Goal: Consume media (video, audio): Consume media (video, audio)

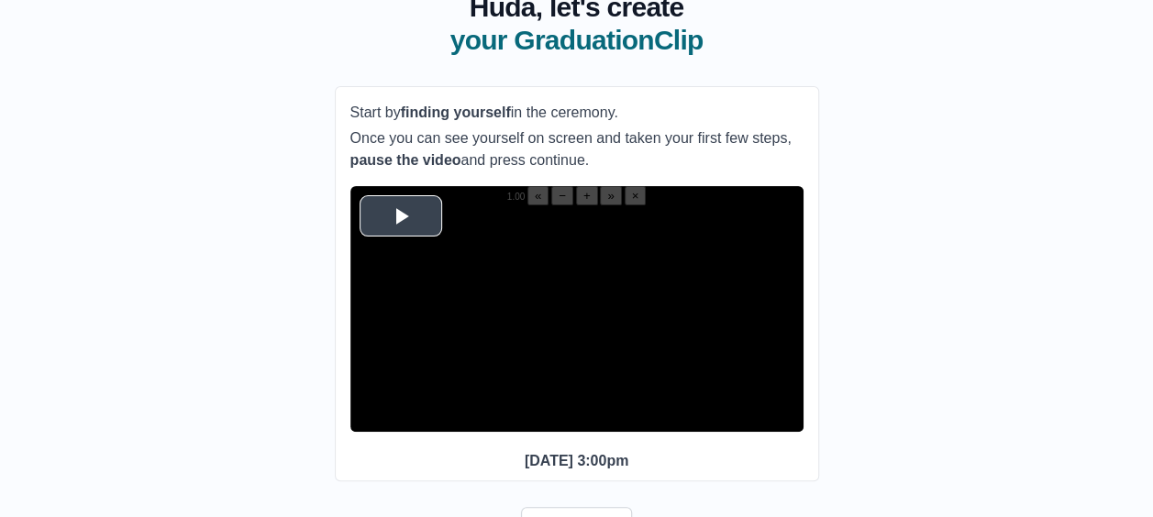
scroll to position [137, 0]
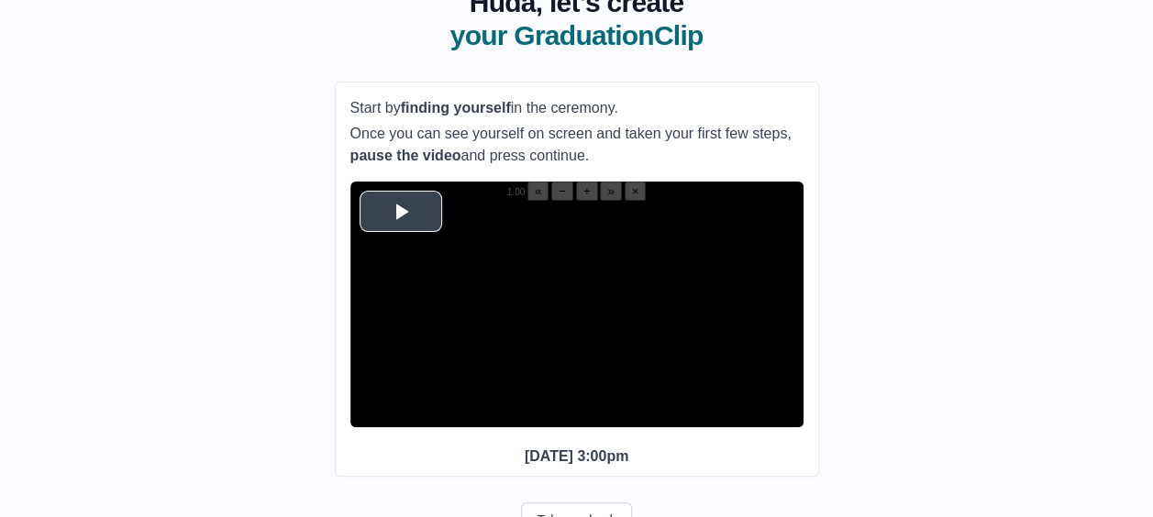
click at [414, 240] on video "Video Player" at bounding box center [576, 314] width 453 height 227
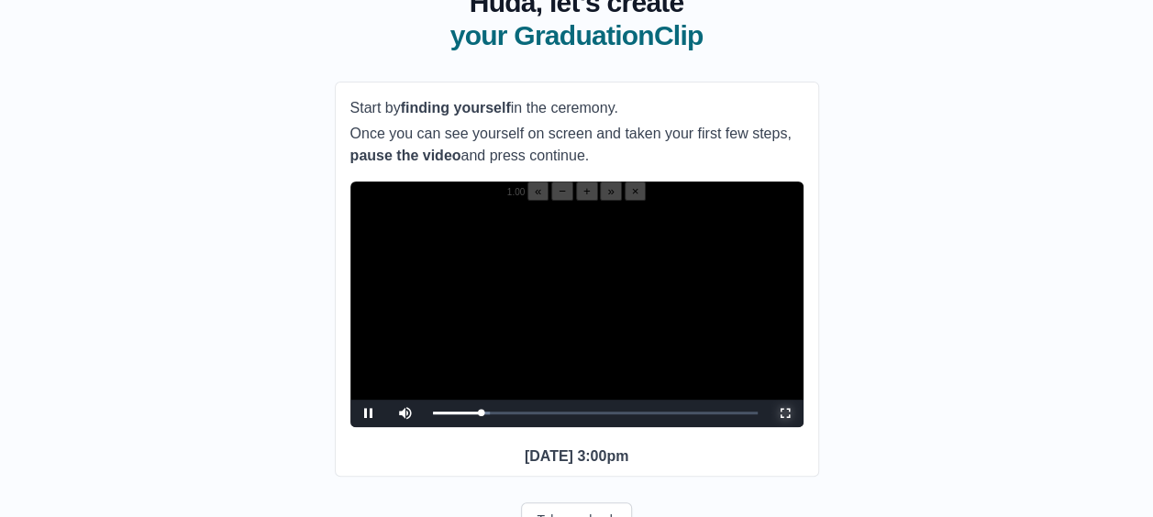
click at [785, 414] on span "Video Player" at bounding box center [785, 414] width 0 height 0
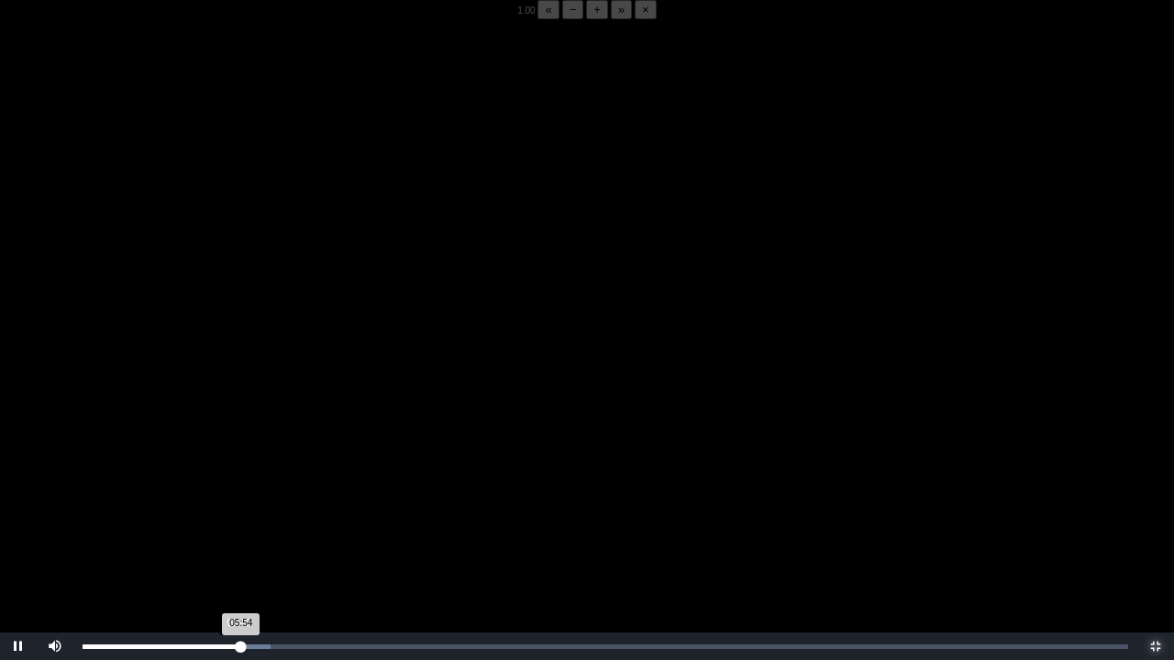
click at [238, 516] on div "05:54 Progress : 0%" at bounding box center [162, 647] width 159 height 5
click at [237, 516] on div "05:50 Progress : 0%" at bounding box center [161, 647] width 157 height 5
click at [238, 516] on div "05:48 Progress : 0%" at bounding box center [161, 647] width 156 height 5
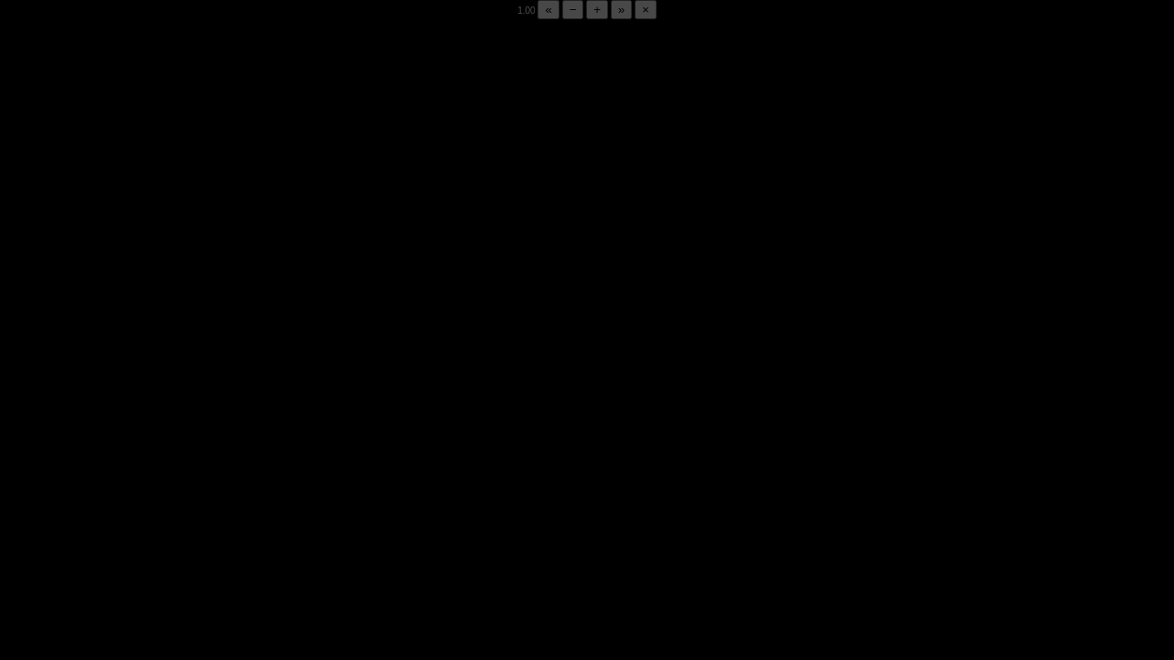
click at [238, 516] on div "05:52 Progress : 0%" at bounding box center [162, 647] width 158 height 5
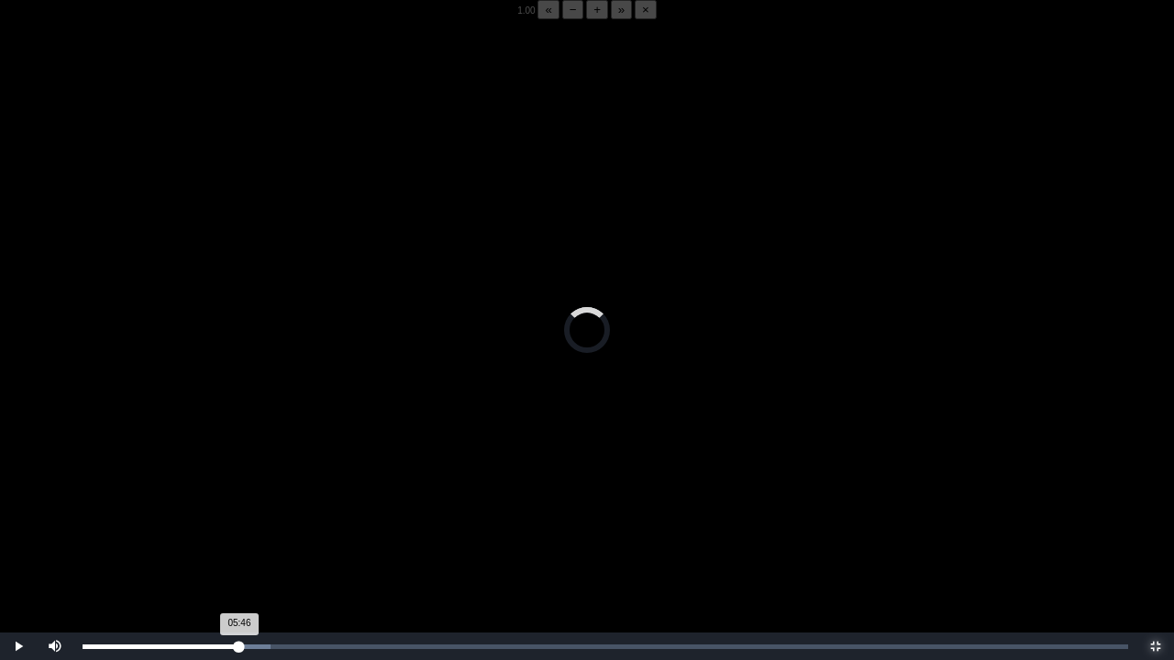
click at [238, 516] on div "05:46 Progress : 0%" at bounding box center [161, 647] width 157 height 5
click at [238, 516] on div "05:48 Progress : 0%" at bounding box center [161, 647] width 156 height 5
click at [282, 440] on video "Video Player" at bounding box center [587, 349] width 1174 height 660
click at [292, 432] on video "Video Player" at bounding box center [587, 349] width 1174 height 660
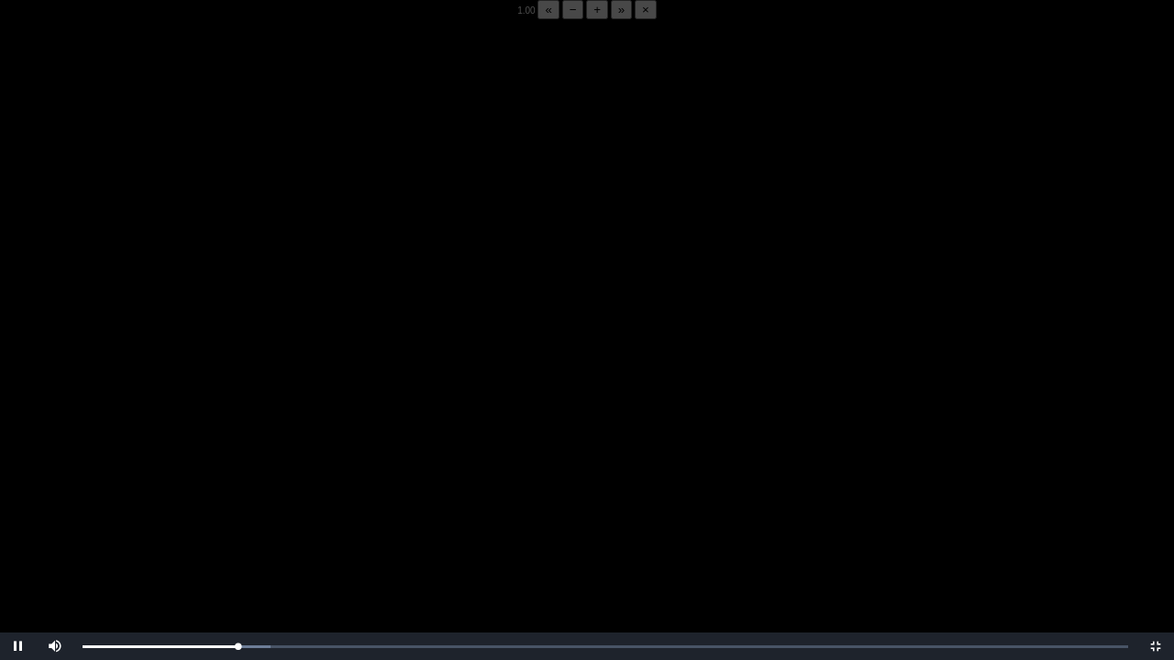
click at [292, 432] on video "Video Player" at bounding box center [587, 349] width 1174 height 660
click at [304, 402] on video "Video Player" at bounding box center [587, 349] width 1174 height 660
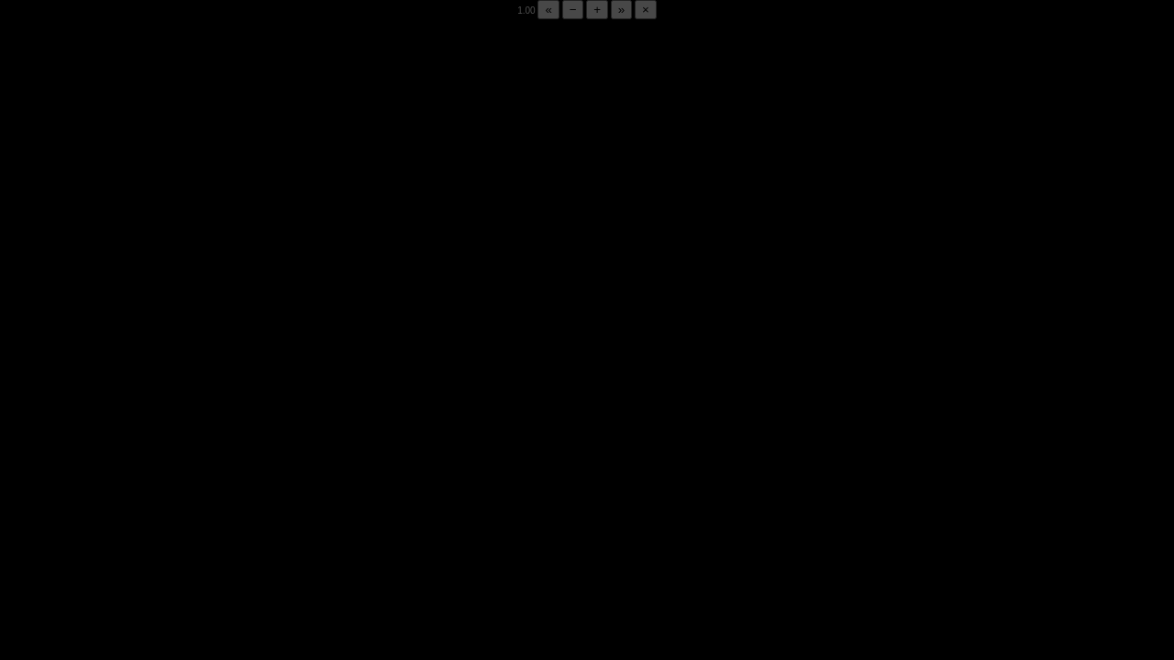
click at [304, 402] on video "Video Player" at bounding box center [587, 349] width 1174 height 660
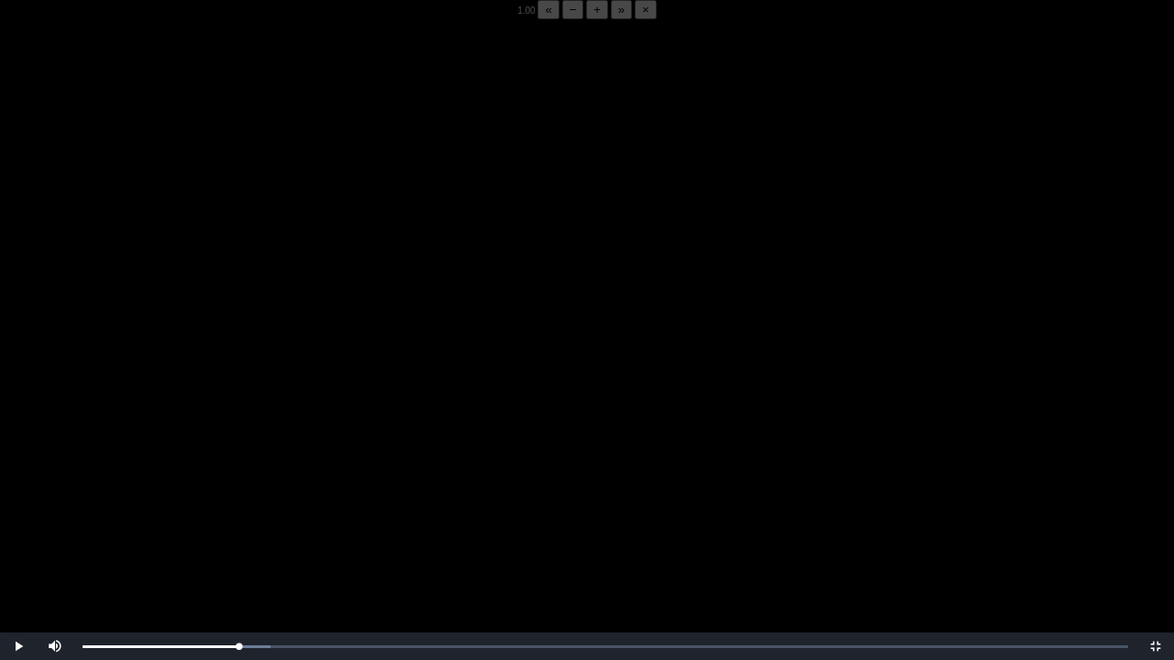
click at [416, 503] on video "Video Player" at bounding box center [587, 349] width 1174 height 660
click at [468, 471] on video "Video Player" at bounding box center [587, 349] width 1174 height 660
click at [238, 516] on div "05:48 Progress : 0%" at bounding box center [161, 647] width 156 height 5
click at [254, 516] on video "Video Player" at bounding box center [587, 349] width 1174 height 660
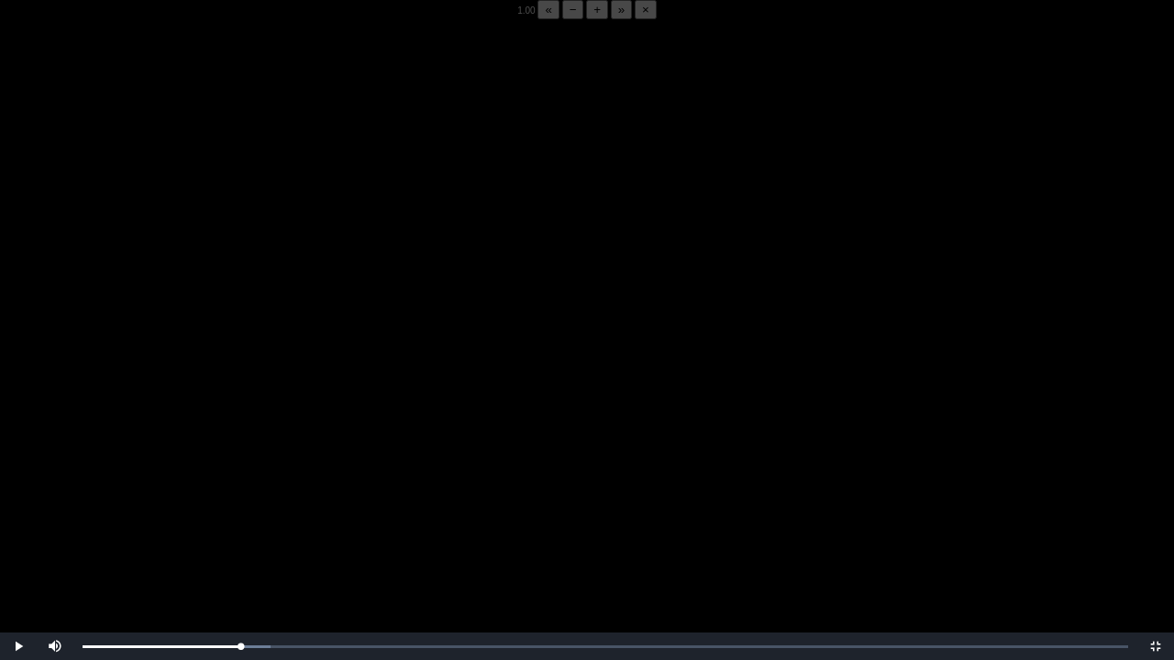
click at [254, 516] on video "Video Player" at bounding box center [587, 349] width 1174 height 660
click at [250, 516] on video "Video Player" at bounding box center [587, 349] width 1174 height 660
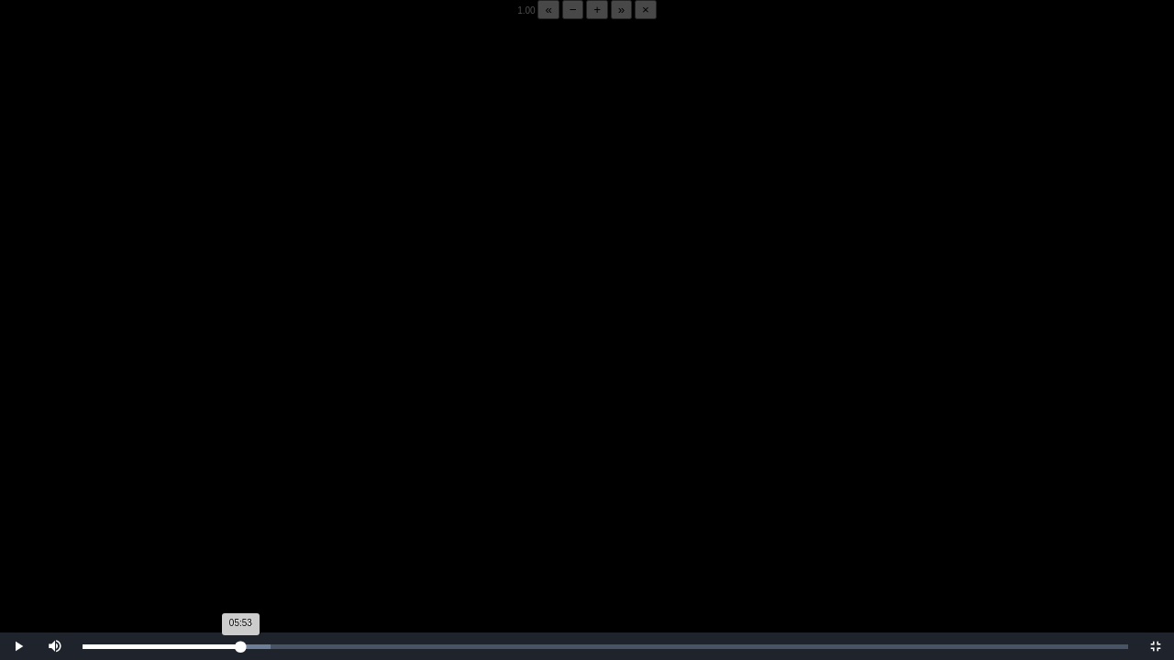
click at [239, 516] on div "05:53 Progress : 0%" at bounding box center [162, 647] width 158 height 5
click at [253, 516] on video "Video Player" at bounding box center [587, 349] width 1174 height 660
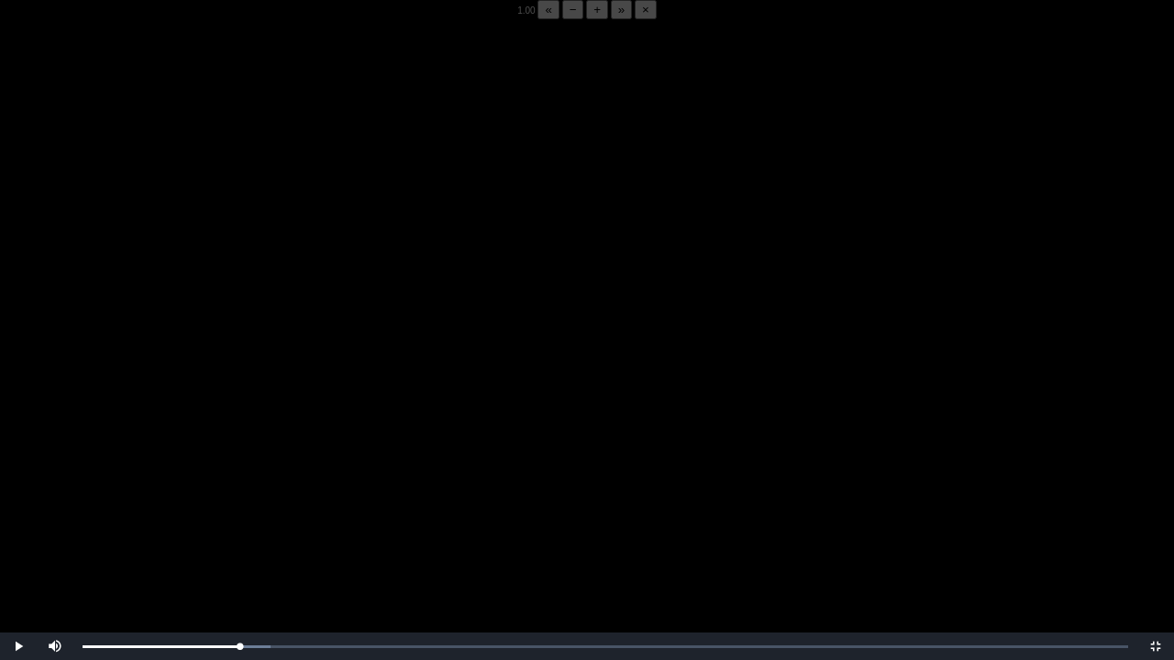
click at [253, 516] on video "Video Player" at bounding box center [587, 349] width 1174 height 660
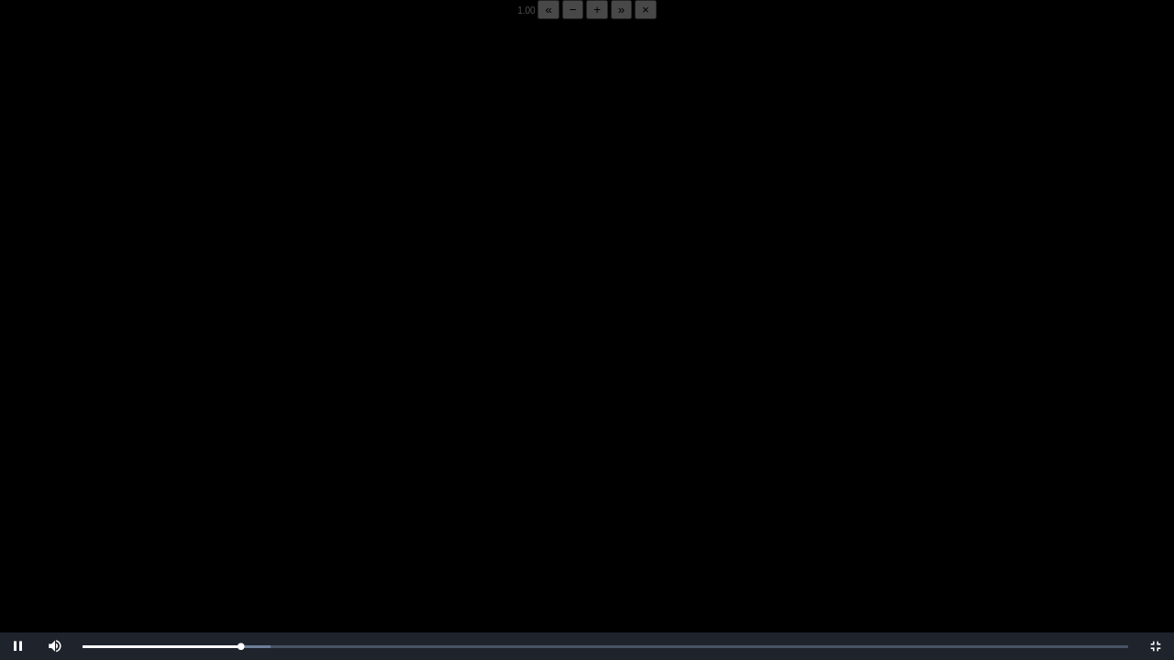
click at [253, 516] on video "Video Player" at bounding box center [587, 349] width 1174 height 660
click at [255, 516] on video "Video Player" at bounding box center [587, 349] width 1174 height 660
click at [239, 516] on div "Loaded : 0% 05:50 05:53 Progress : 0%" at bounding box center [605, 647] width 1064 height 28
click at [249, 516] on video "Video Player" at bounding box center [587, 349] width 1174 height 660
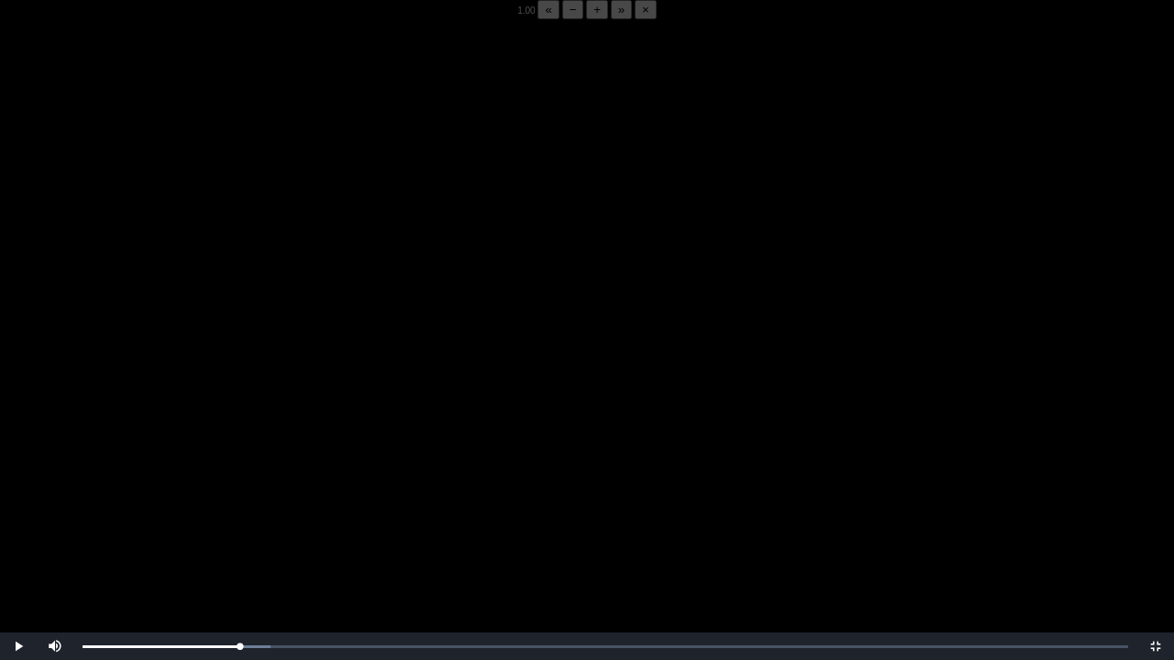
click at [249, 516] on video "Video Player" at bounding box center [587, 349] width 1174 height 660
click at [209, 516] on video "Video Player" at bounding box center [587, 349] width 1174 height 660
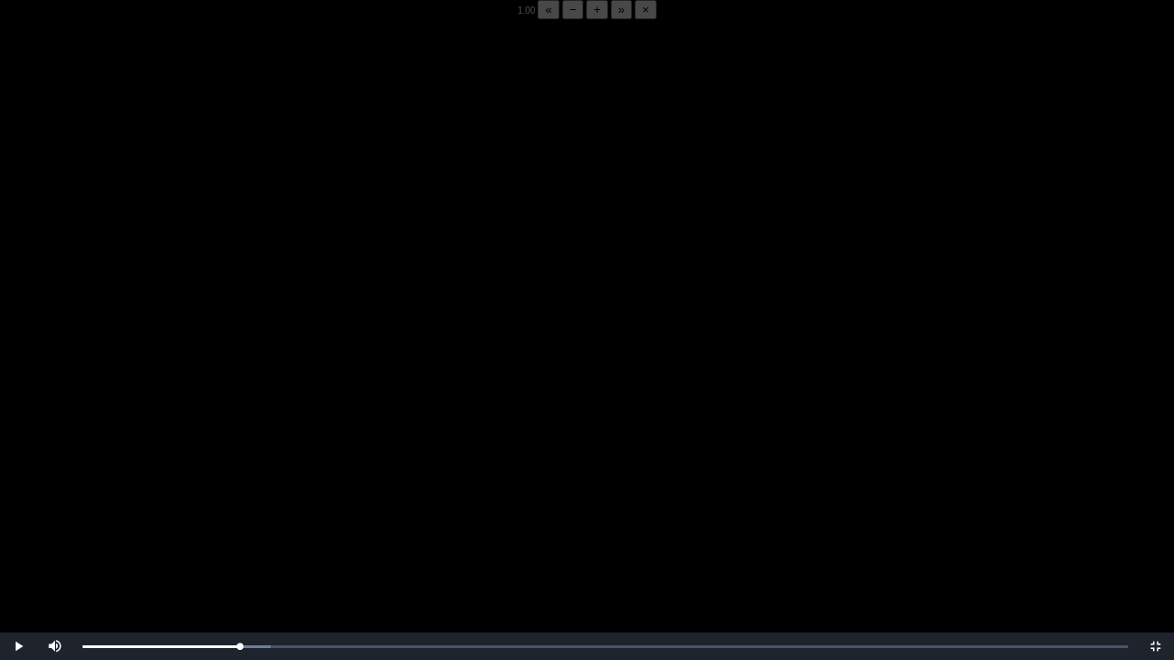
click at [209, 516] on video "Video Player" at bounding box center [587, 349] width 1174 height 660
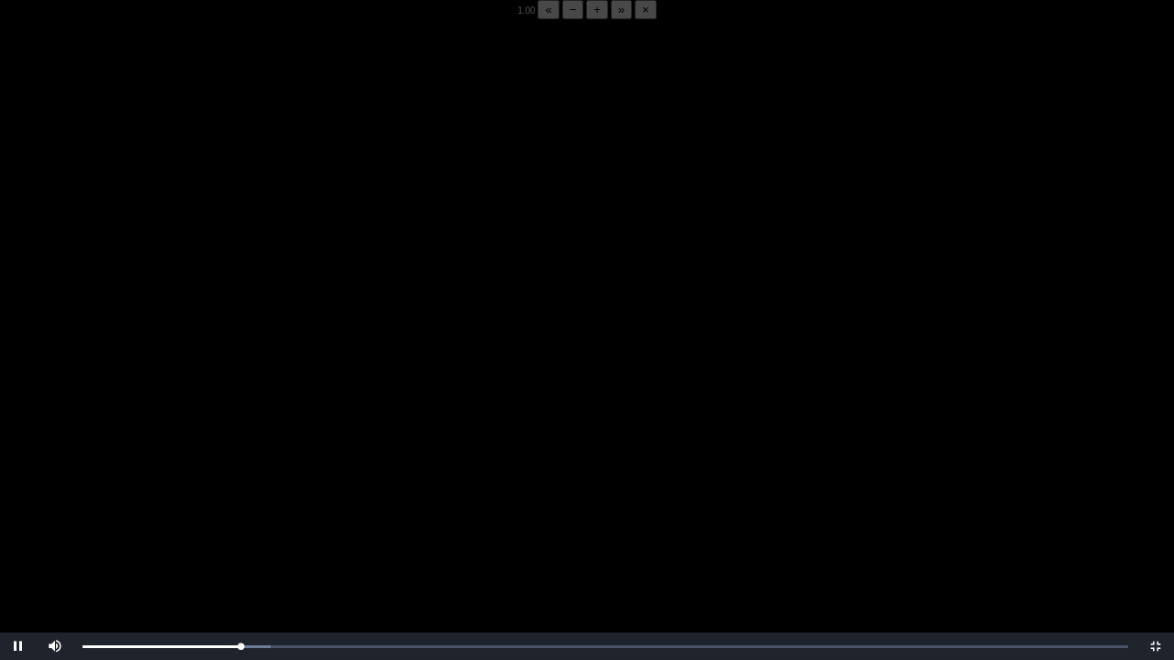
click at [209, 516] on video "Video Player" at bounding box center [587, 349] width 1174 height 660
click at [231, 516] on video "Video Player" at bounding box center [587, 349] width 1174 height 660
click at [238, 516] on div "05:53 Progress : 0%" at bounding box center [162, 647] width 158 height 5
click at [240, 516] on video "Video Player" at bounding box center [587, 349] width 1174 height 660
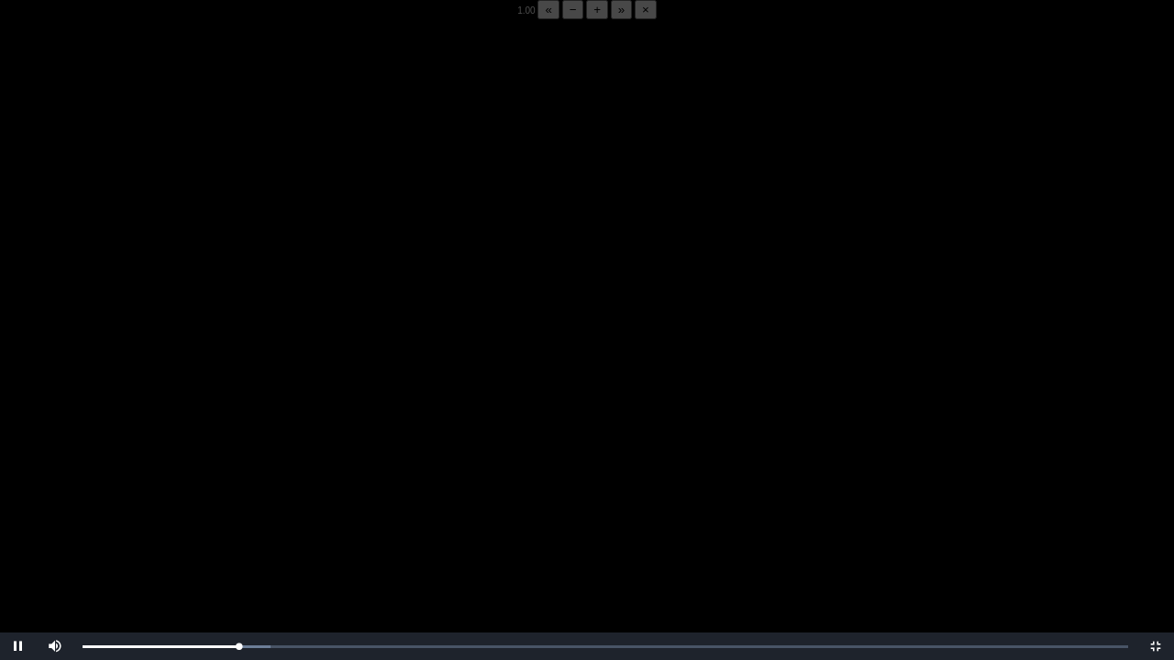
click at [257, 511] on video "Video Player" at bounding box center [587, 349] width 1174 height 660
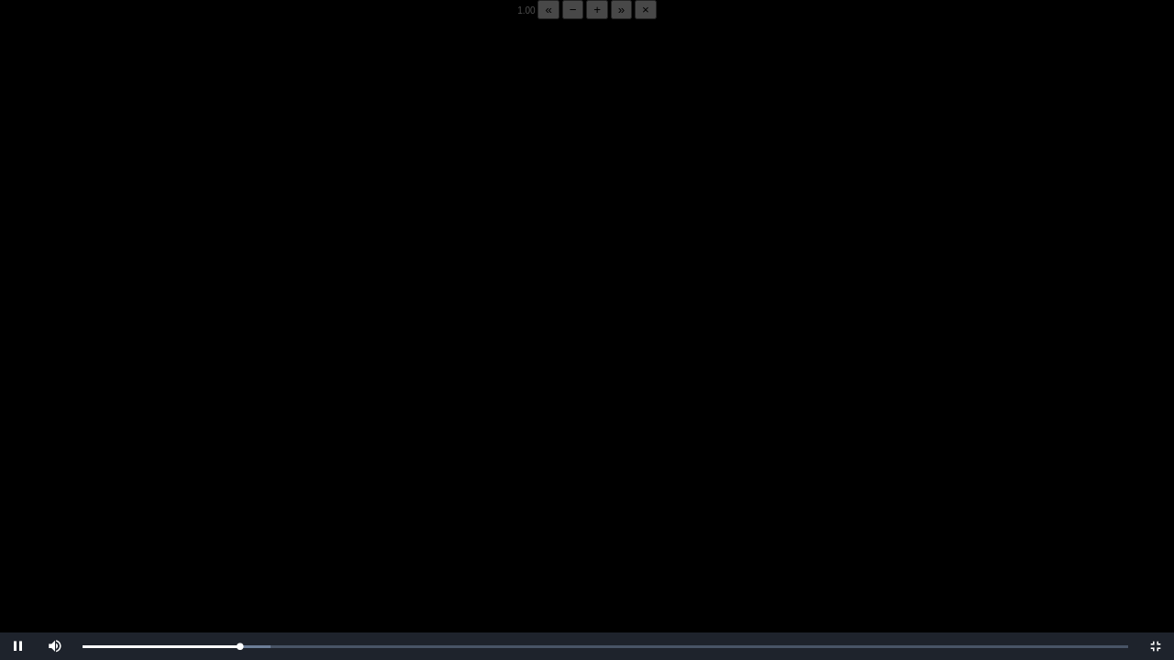
click at [257, 511] on video "Video Player" at bounding box center [587, 349] width 1174 height 660
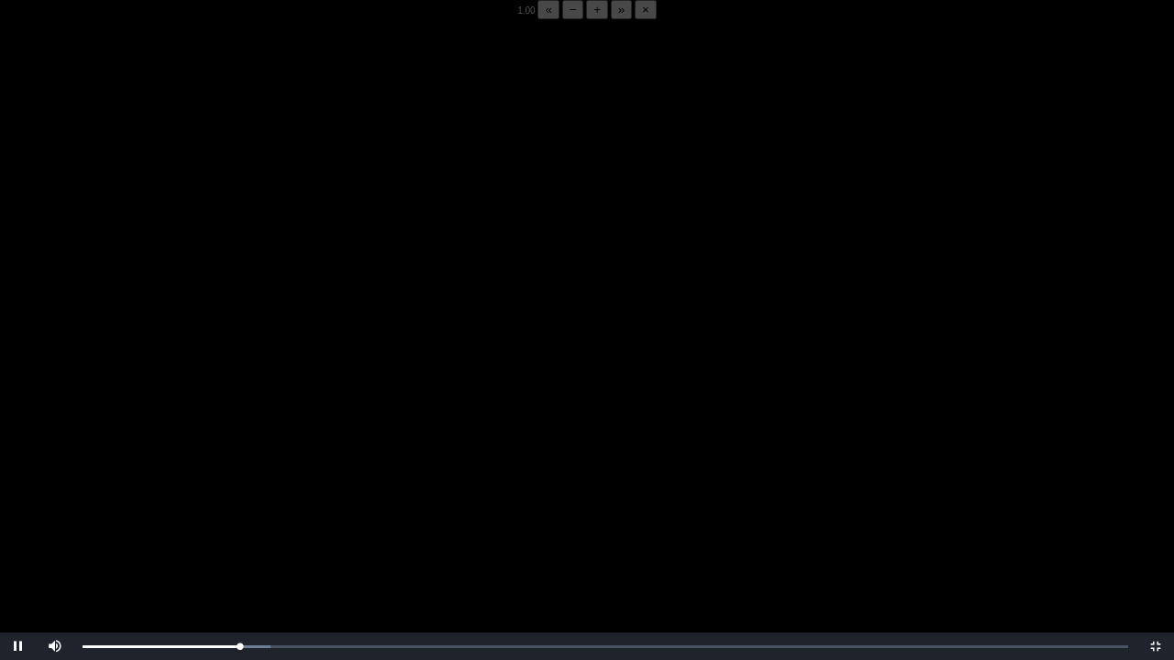
click at [257, 511] on video "Video Player" at bounding box center [587, 349] width 1174 height 660
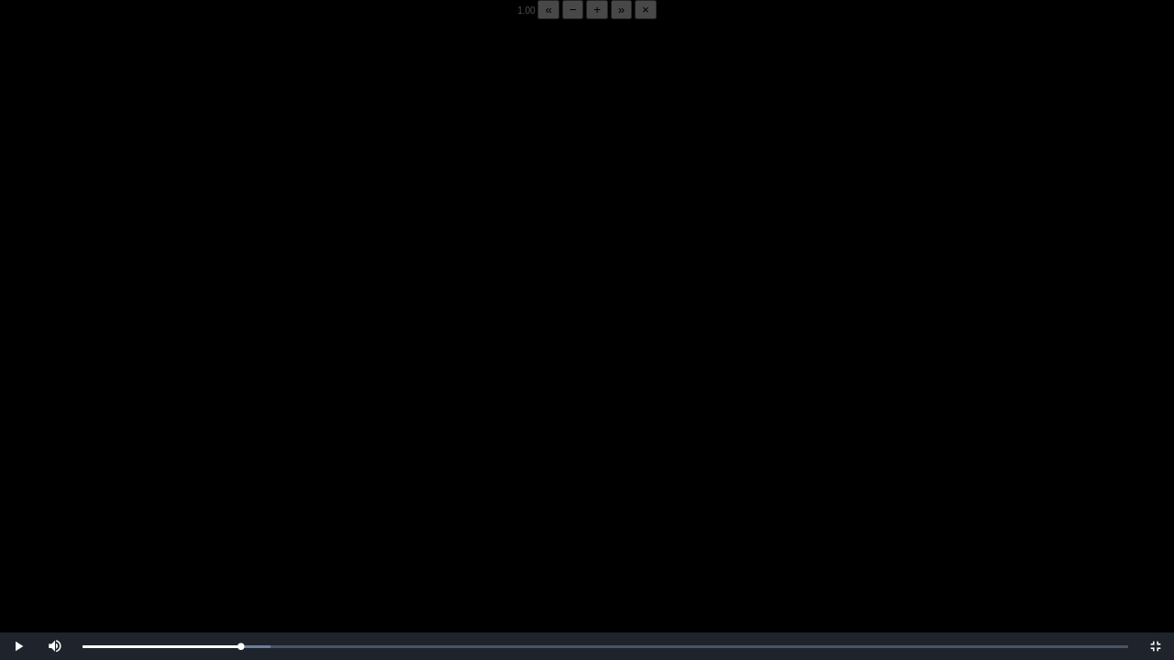
click at [257, 511] on video "Video Player" at bounding box center [587, 349] width 1174 height 660
click at [241, 516] on div "05:54 Progress : 0%" at bounding box center [162, 647] width 159 height 5
click at [240, 516] on div "05:55 Progress : 0%" at bounding box center [162, 647] width 159 height 5
click at [240, 516] on div "05:53 Progress : 0%" at bounding box center [162, 647] width 158 height 5
click at [240, 516] on div "05:52 Progress : 0%" at bounding box center [162, 647] width 158 height 5
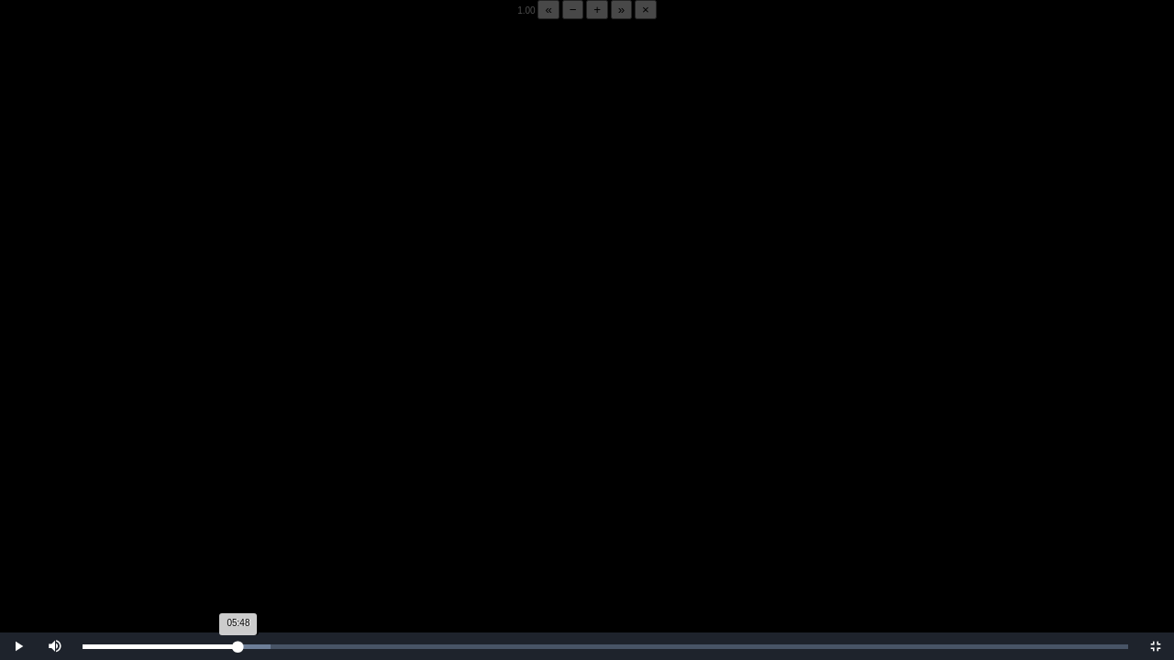
click at [238, 516] on div "05:48 Progress : 0%" at bounding box center [161, 647] width 156 height 5
click at [196, 516] on video "Video Player" at bounding box center [587, 349] width 1174 height 660
click at [240, 516] on div "05:52 Progress : 0%" at bounding box center [162, 647] width 158 height 5
click at [240, 516] on div "05:53 Progress : 0%" at bounding box center [162, 647] width 158 height 5
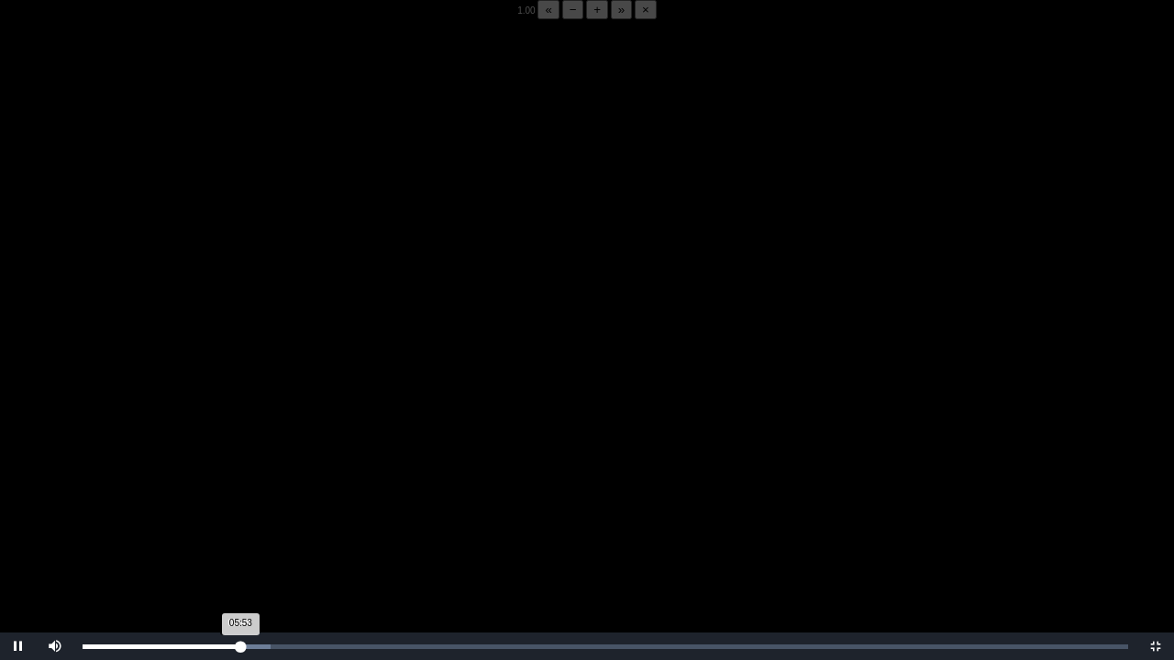
click at [238, 516] on div "05:53 Progress : 0%" at bounding box center [162, 647] width 158 height 5
click at [226, 516] on video "Video Player" at bounding box center [587, 349] width 1174 height 660
click at [240, 503] on video "Video Player" at bounding box center [587, 349] width 1174 height 660
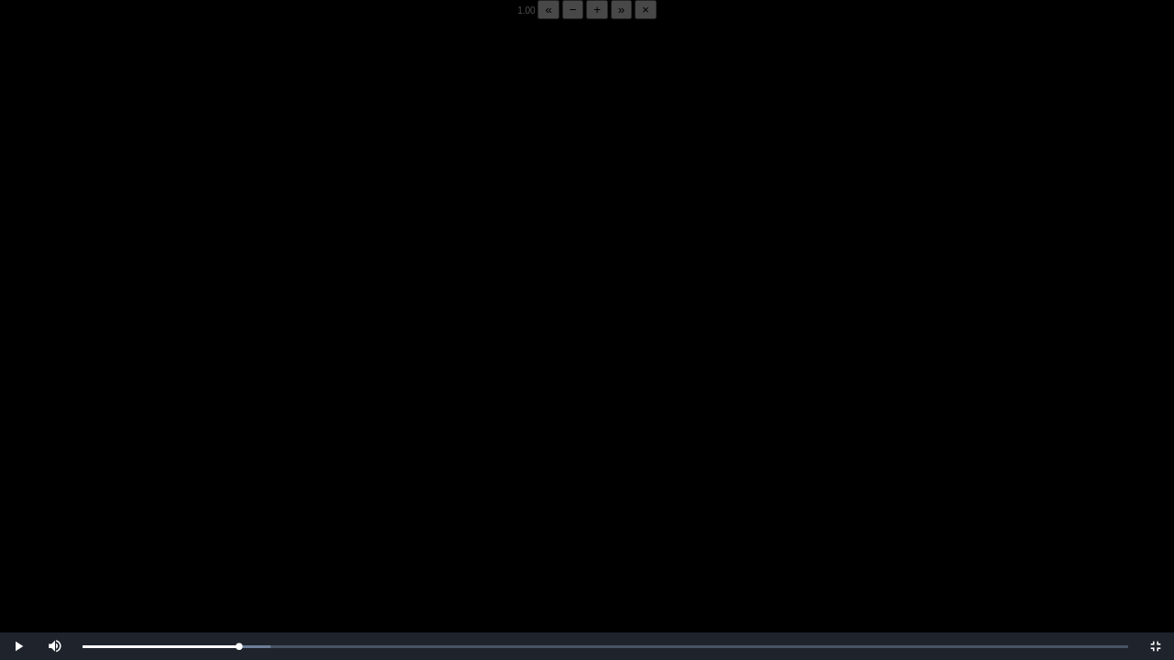
click at [240, 503] on video "Video Player" at bounding box center [587, 349] width 1174 height 660
click at [286, 442] on video "Video Player" at bounding box center [587, 349] width 1174 height 660
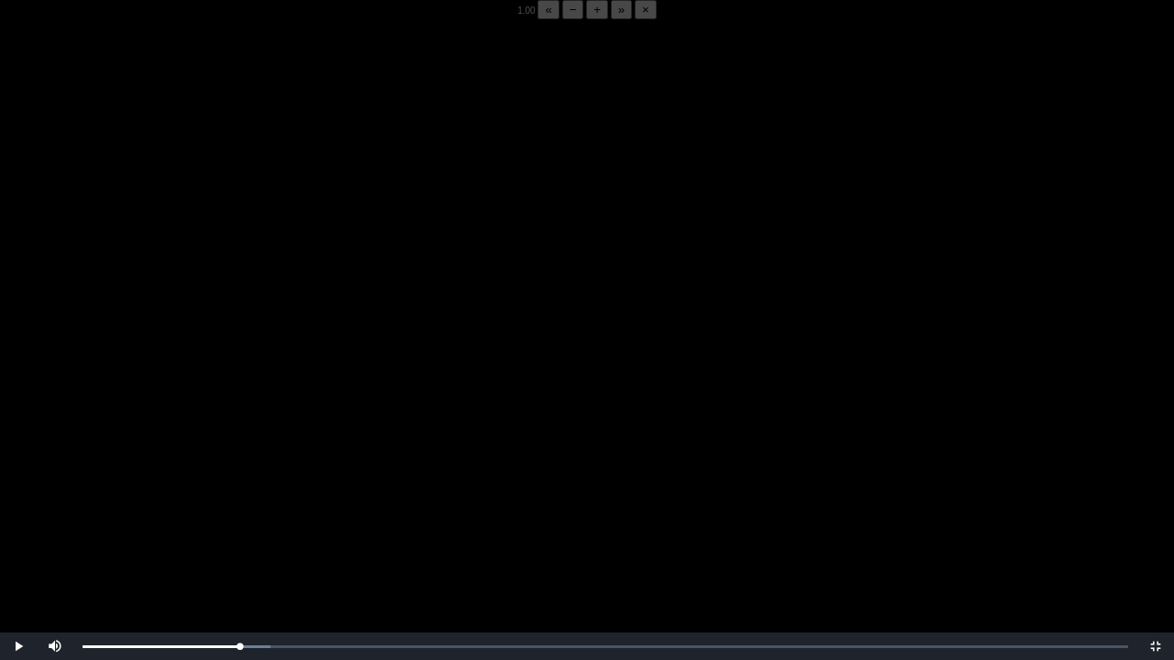
click at [251, 481] on video "Video Player" at bounding box center [587, 349] width 1174 height 660
click at [562, 19] on button "−" at bounding box center [573, 9] width 22 height 19
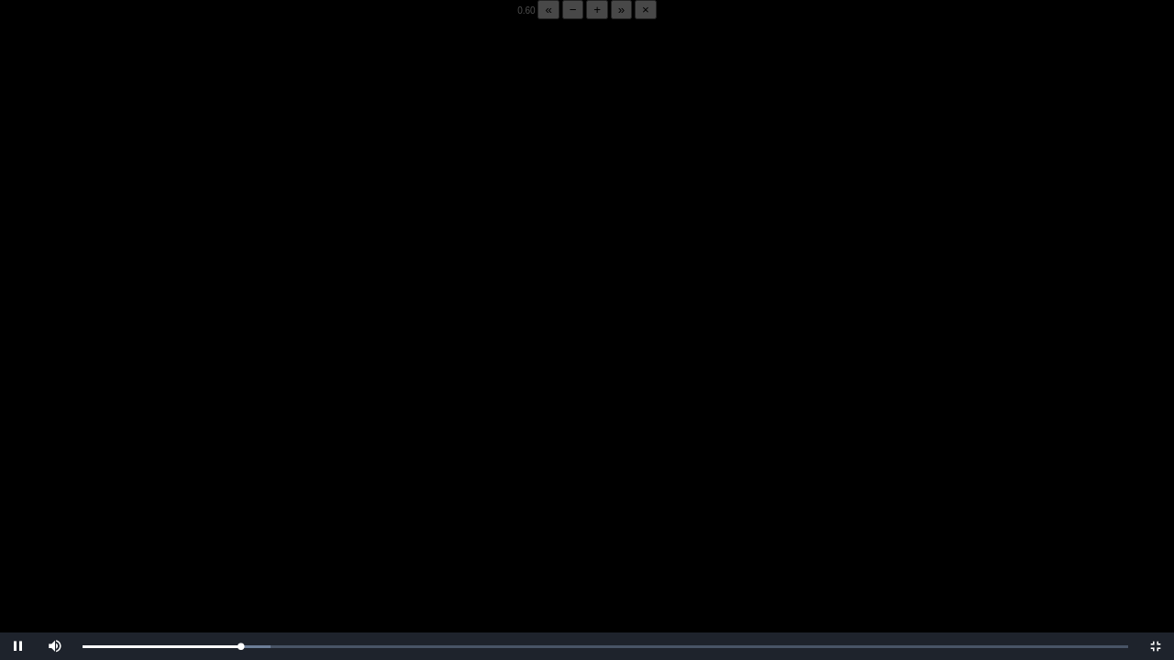
click at [562, 19] on button "−" at bounding box center [573, 9] width 22 height 19
click at [239, 516] on div "05:54 Progress : 0%" at bounding box center [162, 647] width 159 height 5
click at [231, 516] on div "Loaded : 0% 05:32 05:32 Progress : 0%" at bounding box center [605, 647] width 1064 height 28
click at [233, 516] on div "Loaded : 0% 05:36 05:36 Progress : 0%" at bounding box center [605, 647] width 1064 height 28
click at [234, 516] on div "Loaded : 0% 05:38 05:36 Progress : 0%" at bounding box center [605, 647] width 1064 height 28
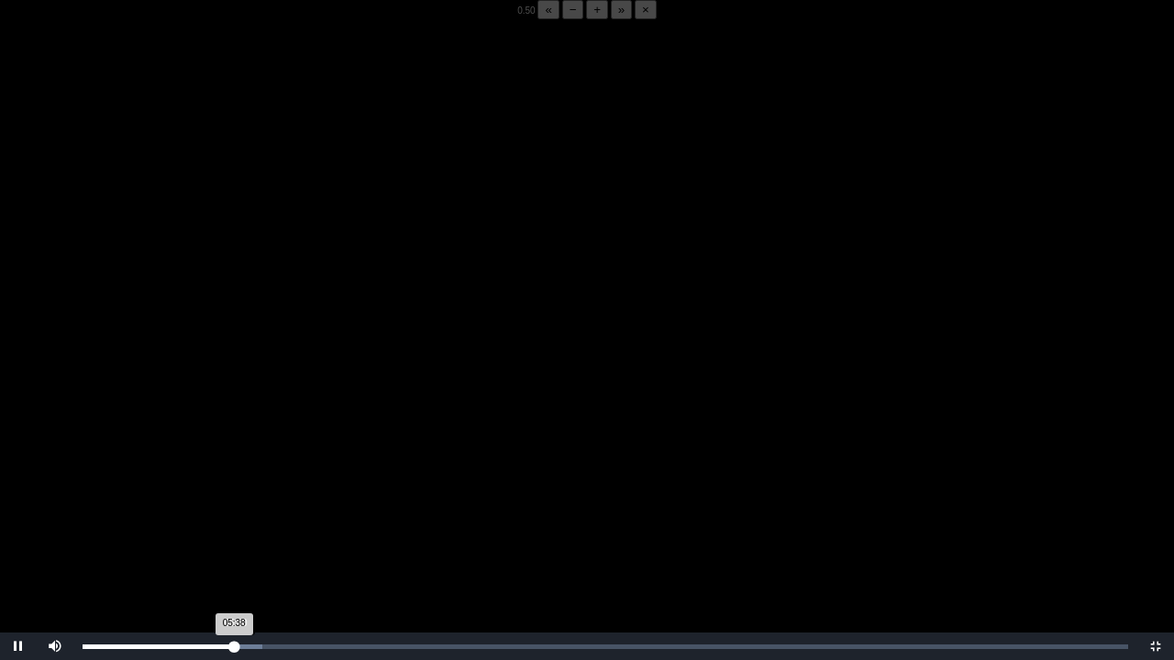
click at [235, 516] on div "Loaded : 0% 05:40 05:38 Progress : 0%" at bounding box center [605, 647] width 1064 height 28
click at [238, 516] on div "Loaded : 0% 05:46 05:46 Progress : 0%" at bounding box center [605, 647] width 1064 height 28
click at [235, 516] on div "Loaded : 0% 05:40 05:40 Progress : 0%" at bounding box center [605, 647] width 1064 height 28
click at [235, 516] on div "Loaded : 0% 05:40 05:41 Progress : 0%" at bounding box center [605, 647] width 1064 height 28
click at [237, 516] on div "Loaded : 0% 05:44 05:40 Progress : 0%" at bounding box center [605, 647] width 1064 height 28
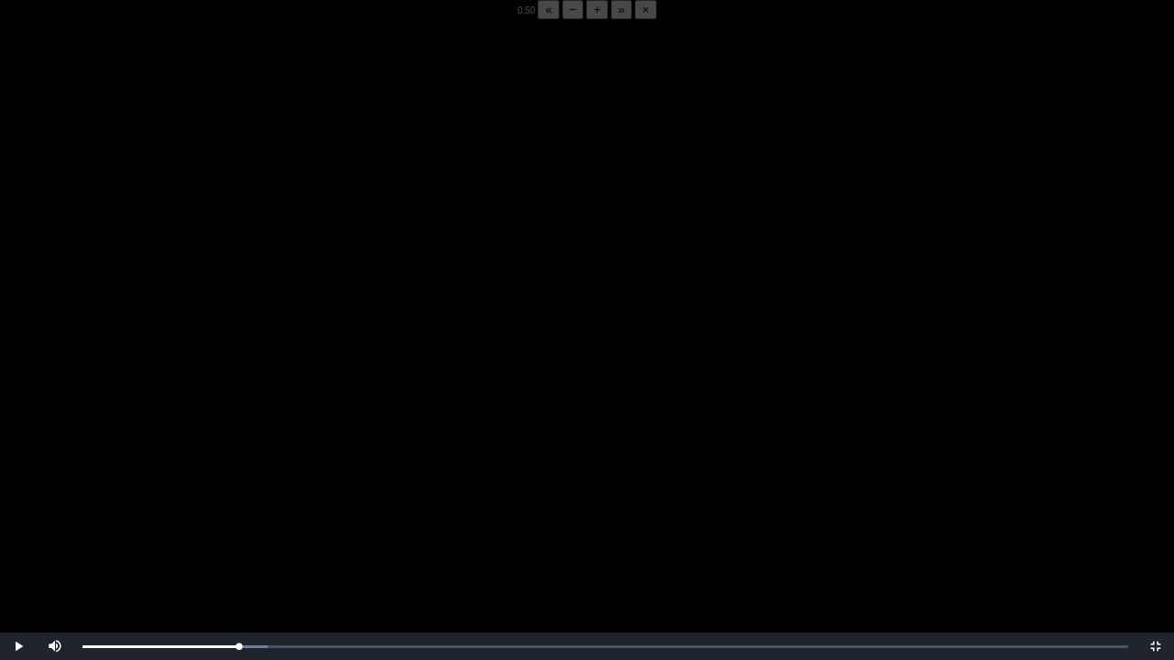
click at [246, 410] on video "Video Player" at bounding box center [587, 349] width 1174 height 660
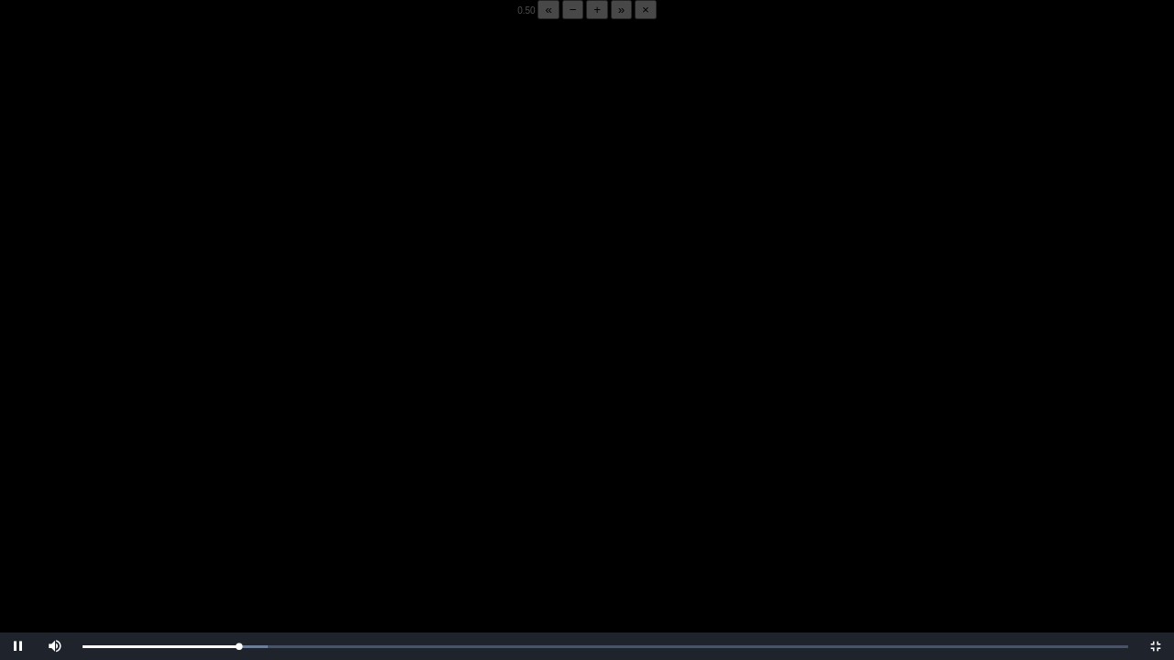
click at [246, 410] on video "Video Player" at bounding box center [587, 349] width 1174 height 660
click at [238, 516] on div "05:52 Progress : 0%" at bounding box center [162, 647] width 158 height 5
click at [238, 516] on div "05:51 Progress : 0%" at bounding box center [161, 647] width 157 height 5
click at [307, 516] on video "Video Player" at bounding box center [587, 349] width 1174 height 660
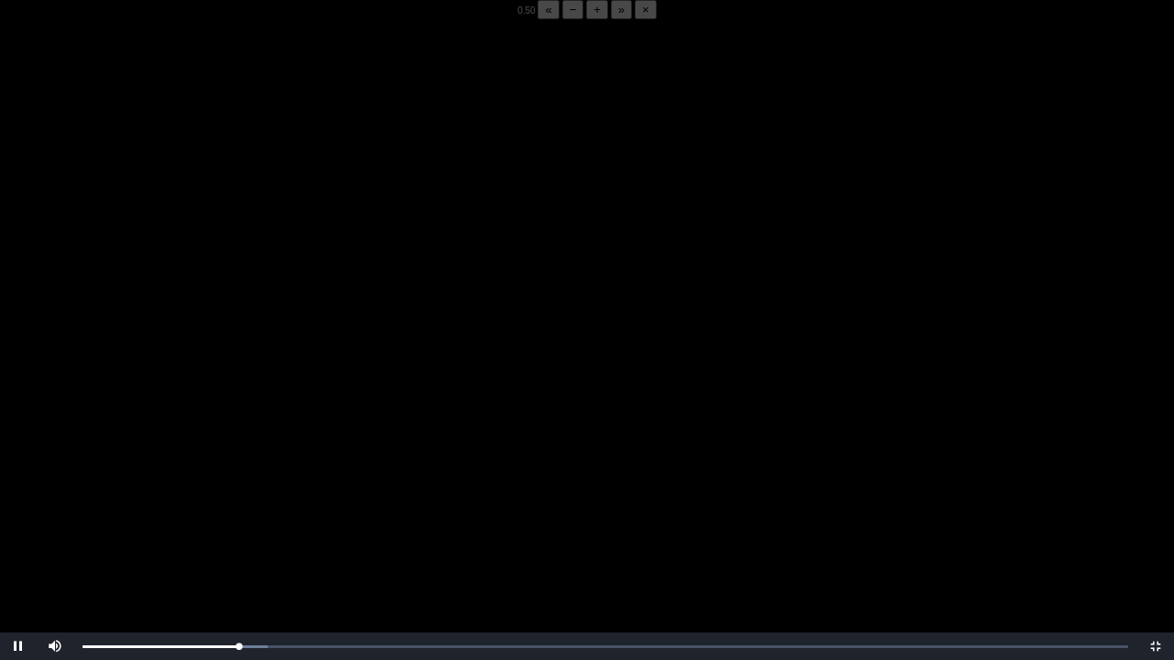
click at [307, 516] on video "Video Player" at bounding box center [587, 349] width 1174 height 660
click at [332, 501] on video "Video Player" at bounding box center [587, 349] width 1174 height 660
click at [239, 516] on div "05:51 Progress : 0%" at bounding box center [161, 647] width 157 height 5
click at [238, 516] on div "05:52 Progress : 0%" at bounding box center [162, 647] width 158 height 5
click at [249, 483] on video "Video Player" at bounding box center [587, 349] width 1174 height 660
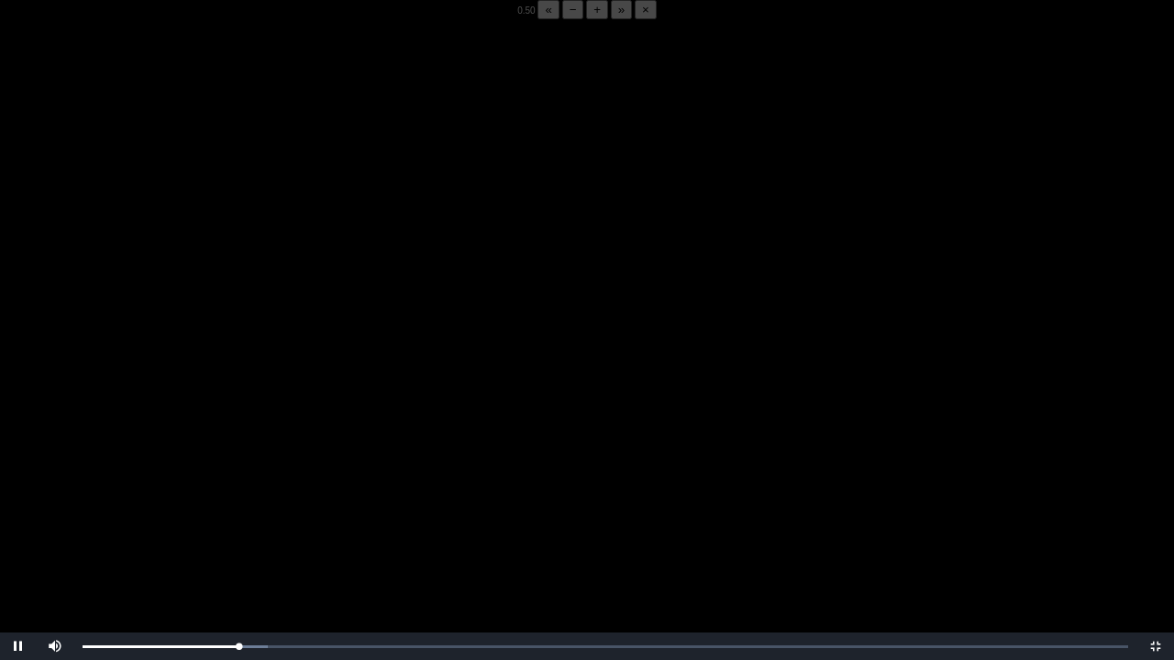
click at [249, 483] on video "Video Player" at bounding box center [587, 349] width 1174 height 660
click at [238, 516] on div "05:46 Progress : 0%" at bounding box center [161, 647] width 157 height 5
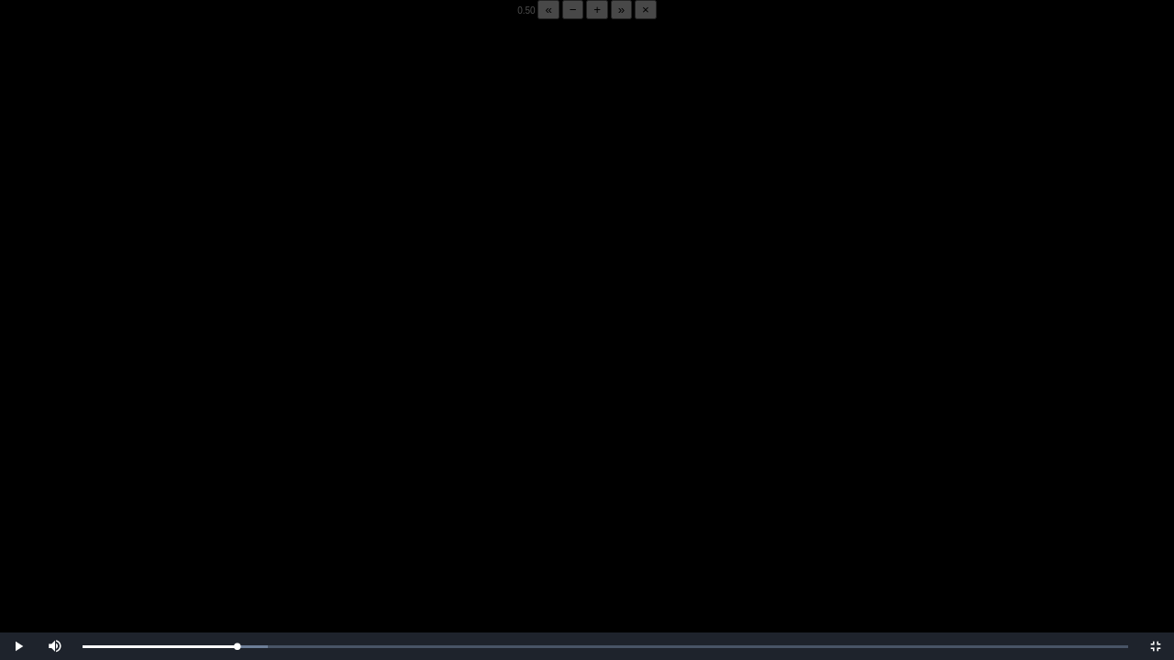
click at [270, 516] on video "Video Player" at bounding box center [587, 349] width 1174 height 660
click at [237, 516] on div "05:44 Progress : 0%" at bounding box center [160, 647] width 154 height 5
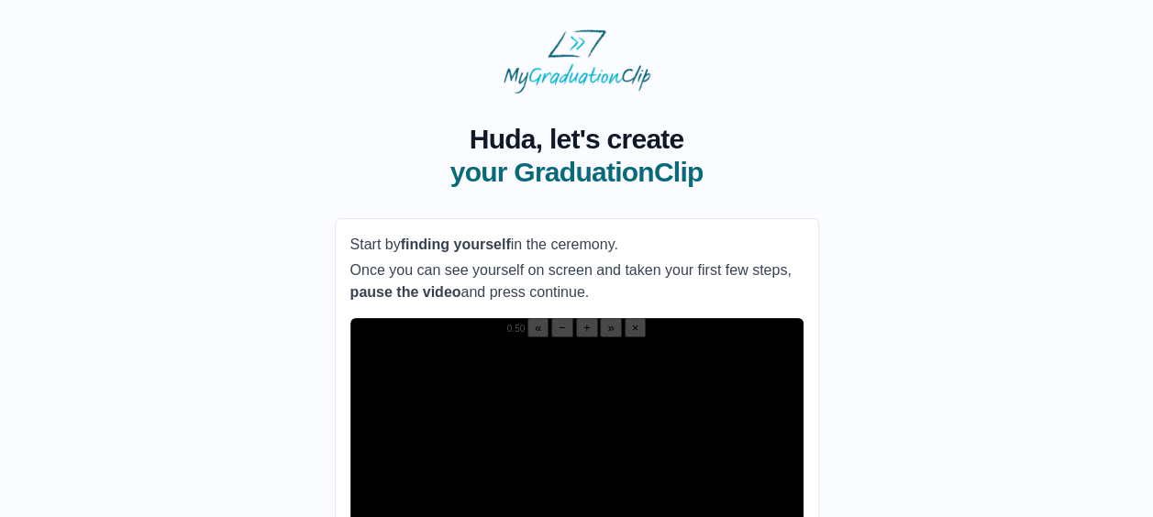
scroll to position [168, 0]
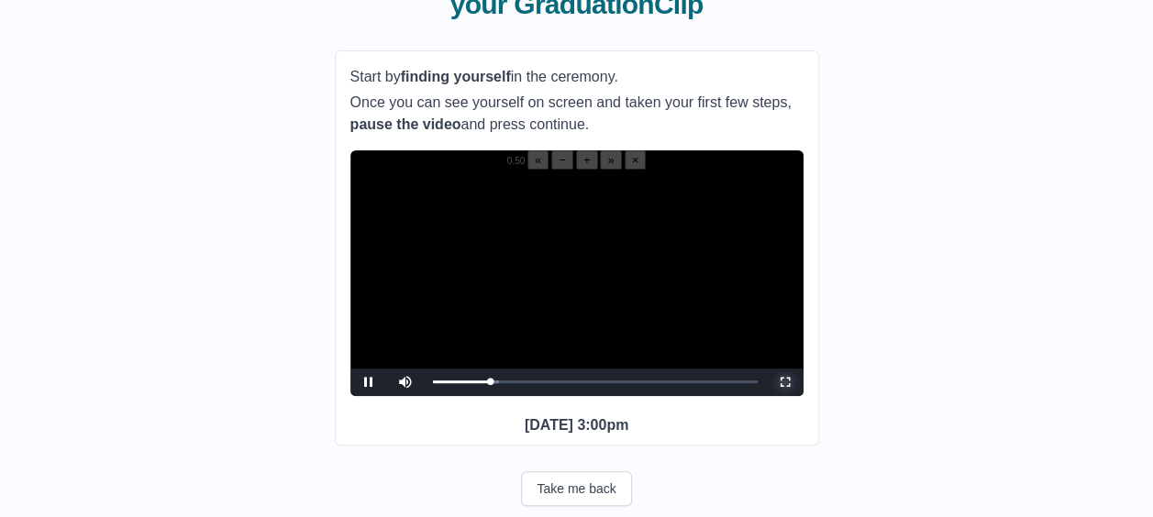
click at [785, 382] on span "Video Player" at bounding box center [785, 382] width 0 height 0
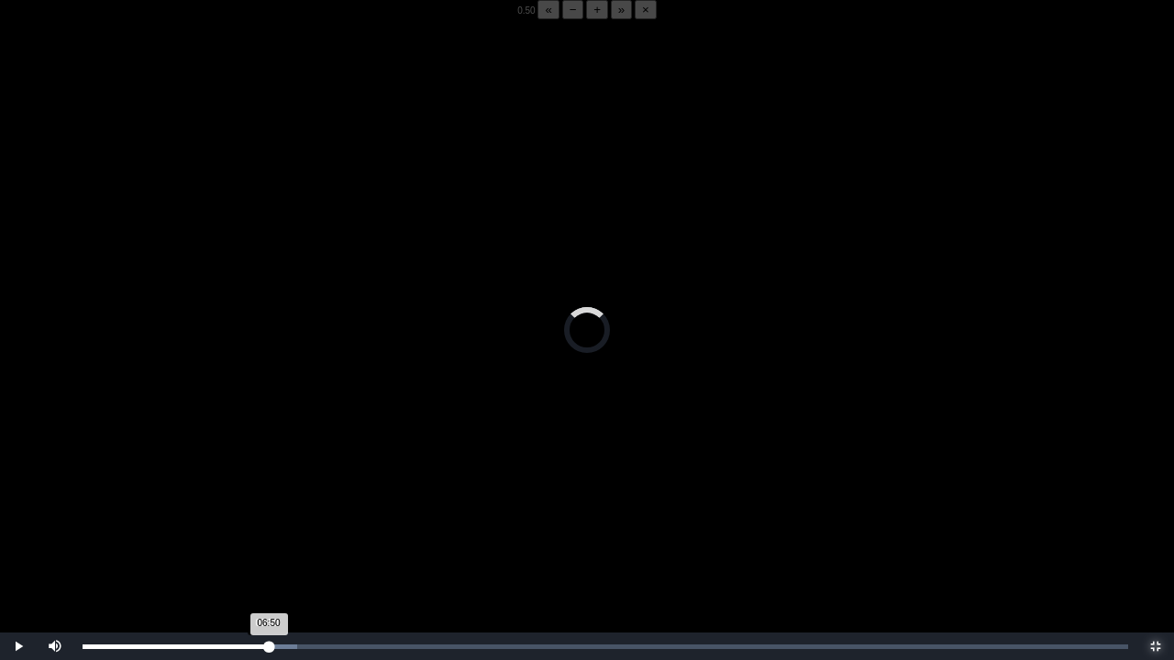
click at [266, 516] on div "06:50 Progress : 0%" at bounding box center [176, 647] width 186 height 5
click at [266, 516] on div "06:50 Progress : 0%" at bounding box center [174, 647] width 183 height 5
click at [262, 516] on div "06:41 Progress : 0%" at bounding box center [173, 647] width 180 height 5
click at [265, 516] on div "06:48 Progress : 0%" at bounding box center [174, 647] width 182 height 5
click at [257, 516] on div "06:29" at bounding box center [257, 647] width 1 height 5
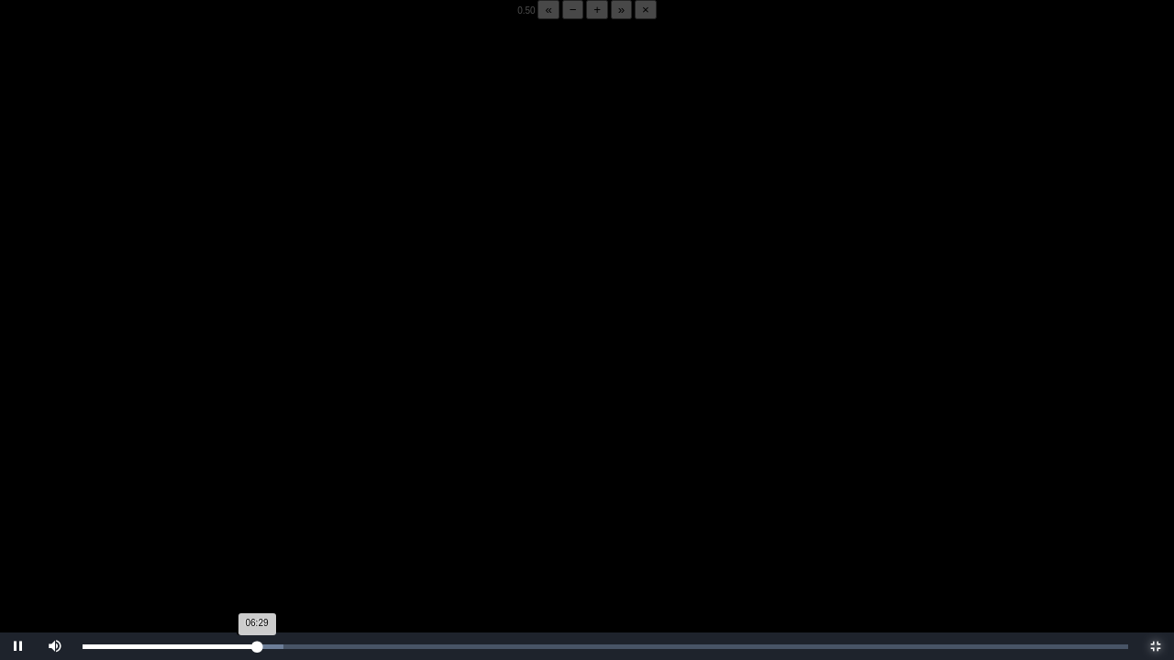
click at [251, 516] on div "06:29 Progress : 0%" at bounding box center [170, 647] width 174 height 5
click at [248, 516] on div "06:17 Progress : 0%" at bounding box center [167, 647] width 169 height 5
click at [243, 516] on div "05:58 Progress : 0%" at bounding box center [165, 647] width 165 height 5
click at [239, 516] on div "05:50 Progress : 0%" at bounding box center [161, 647] width 157 height 5
click at [239, 516] on div "05:51 Progress : 0%" at bounding box center [161, 647] width 157 height 5
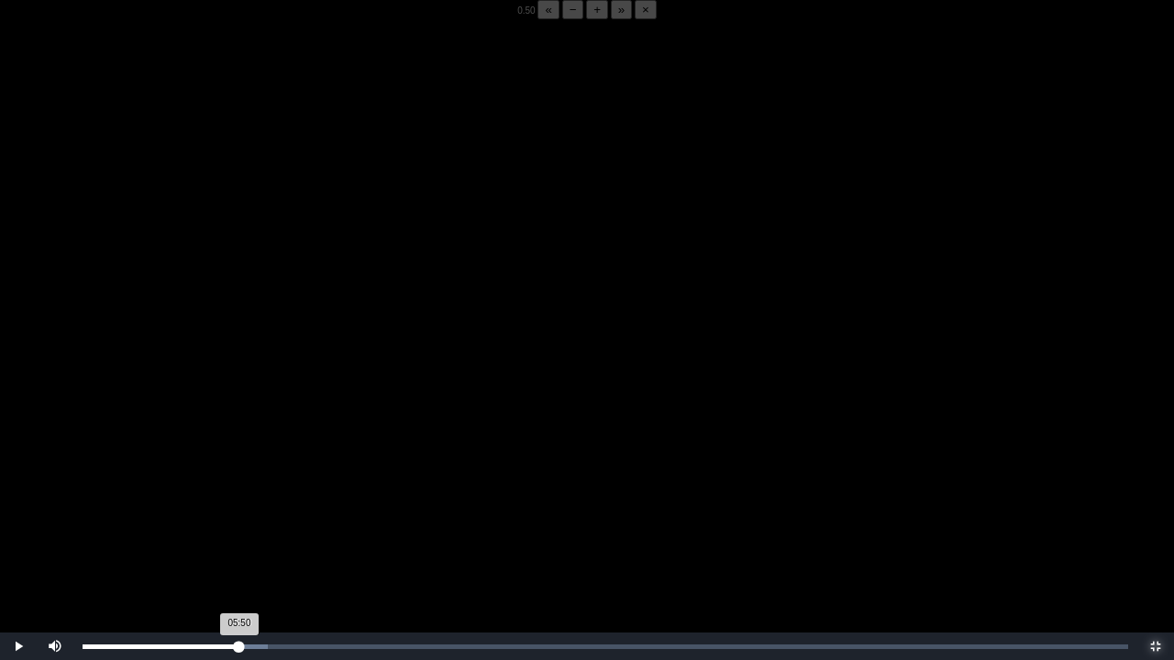
click at [239, 516] on div "05:50 Progress : 0%" at bounding box center [161, 647] width 157 height 5
click at [237, 516] on div "05:44 Progress : 0%" at bounding box center [161, 647] width 157 height 5
click at [237, 516] on div "05:48 Progress : 0%" at bounding box center [161, 647] width 156 height 5
click at [246, 516] on video "Video Player" at bounding box center [587, 349] width 1174 height 660
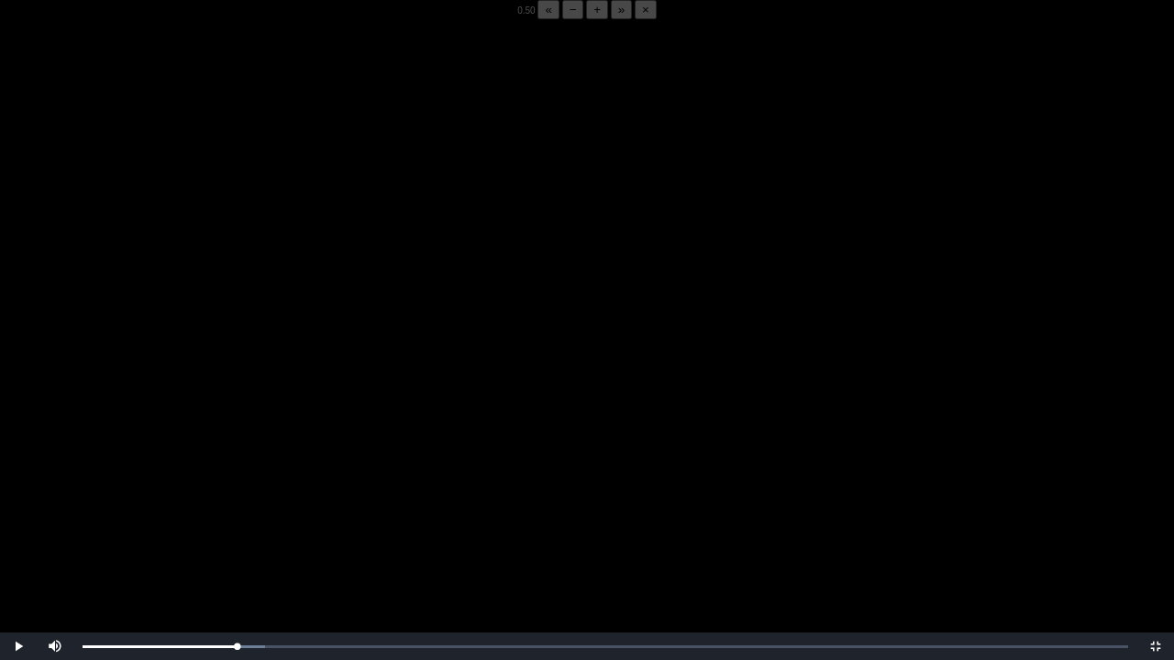
click at [343, 506] on video "Video Player" at bounding box center [587, 349] width 1174 height 660
click at [237, 516] on div "05:44 Progress : 0%" at bounding box center [160, 647] width 154 height 5
click at [238, 516] on div "05:48 Progress : 0%" at bounding box center [161, 647] width 156 height 5
click at [238, 516] on div "05:50 Progress : 0%" at bounding box center [161, 647] width 157 height 5
click at [238, 516] on div "05:48 Progress : 0%" at bounding box center [161, 647] width 156 height 5
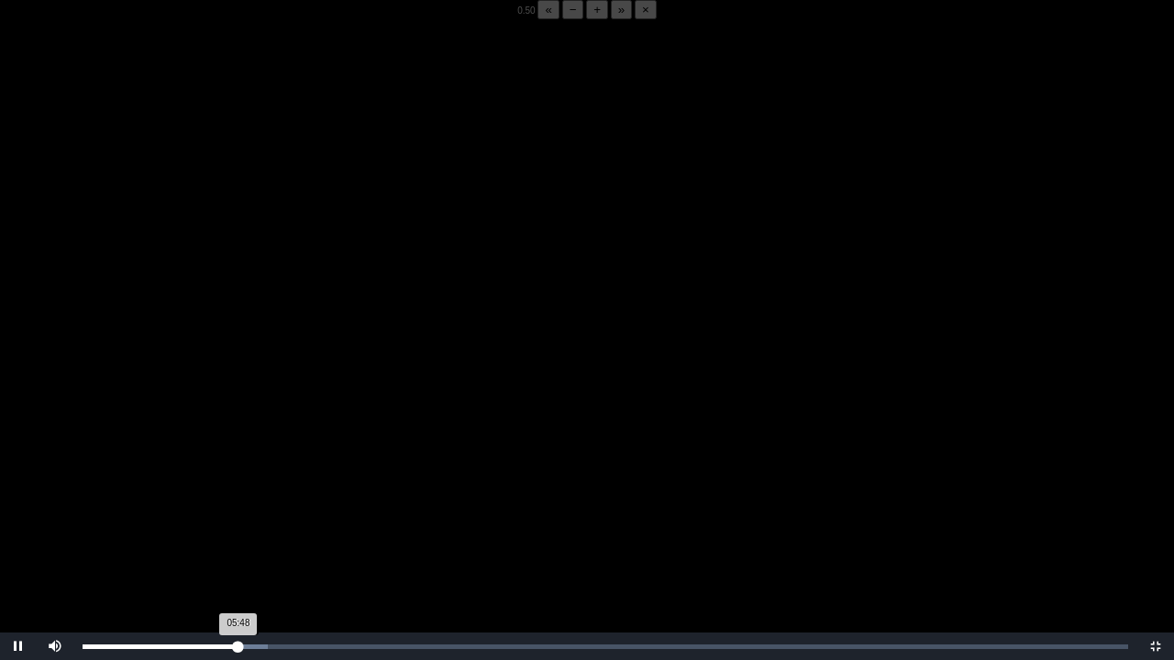
click at [237, 516] on div "05:48 Progress : 0%" at bounding box center [161, 647] width 156 height 5
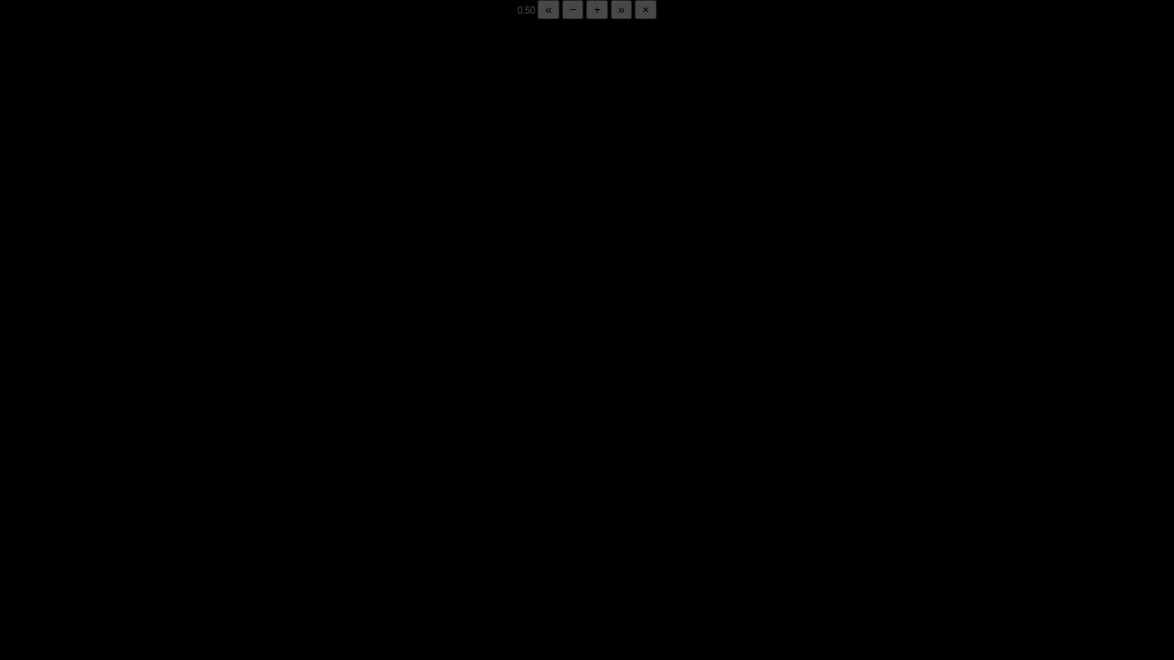
click at [237, 516] on div "05:51 Progress : 0%" at bounding box center [161, 647] width 157 height 5
click at [237, 516] on div "05:48 Progress : 0%" at bounding box center [161, 647] width 156 height 5
click at [237, 516] on div "05:46 Progress : 0%" at bounding box center [160, 647] width 155 height 5
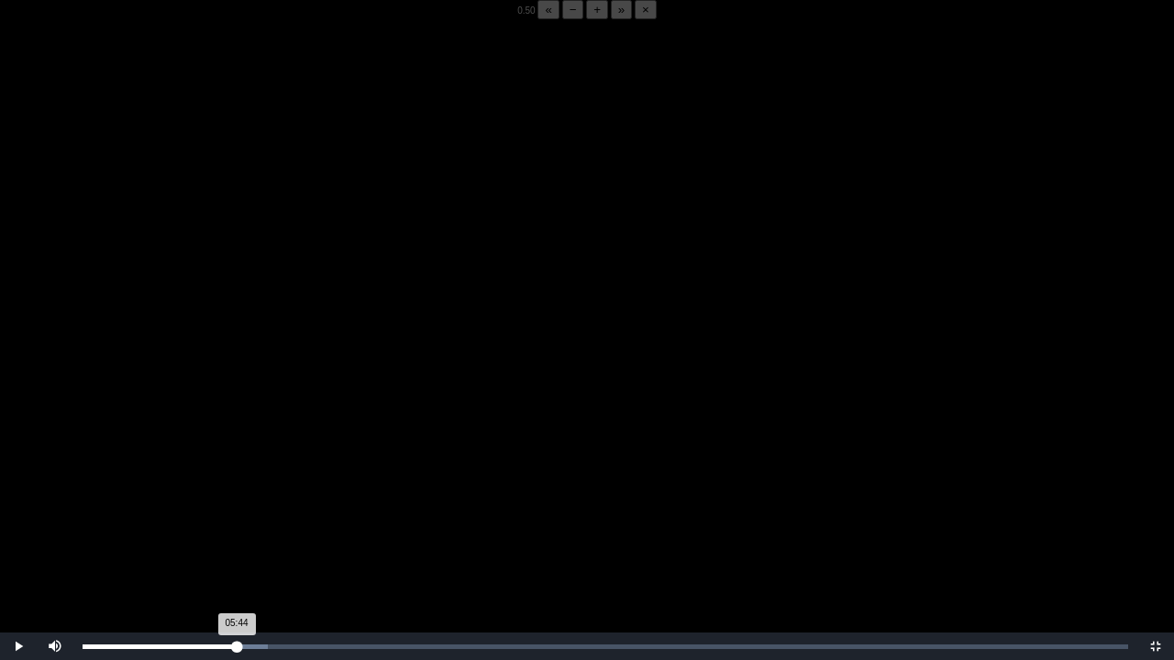
click at [237, 516] on div "05:44 Progress : 0%" at bounding box center [160, 647] width 154 height 5
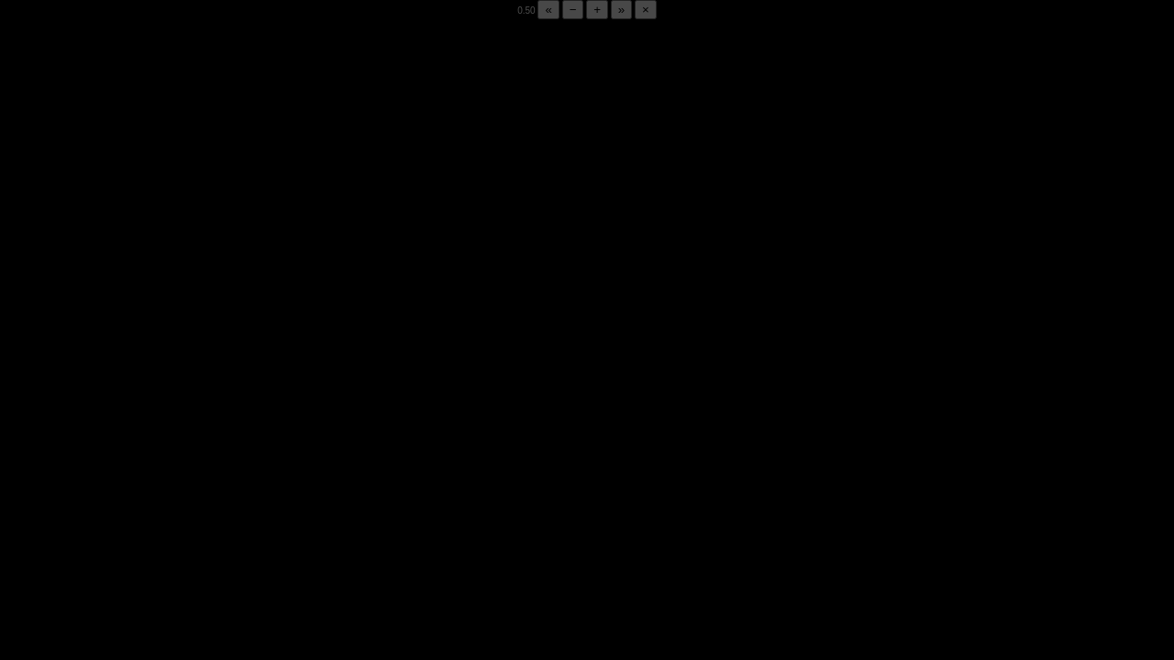
click at [237, 516] on div "05:48 Progress : 0%" at bounding box center [161, 647] width 156 height 5
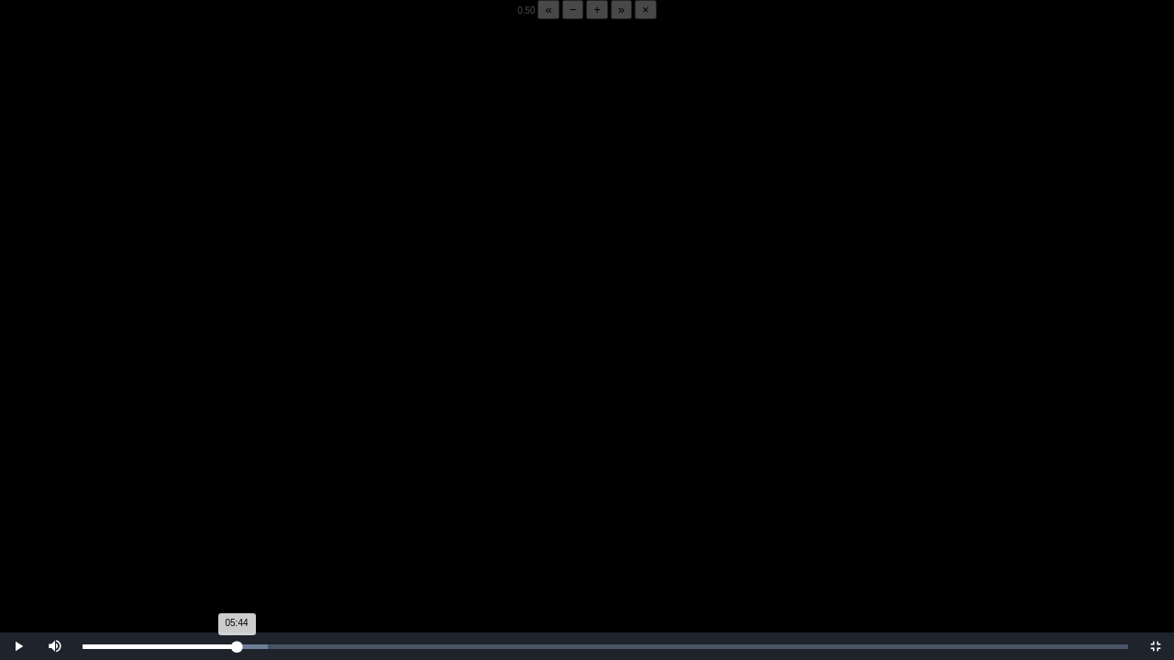
click at [237, 516] on div "05:44 Progress : 0%" at bounding box center [160, 647] width 154 height 5
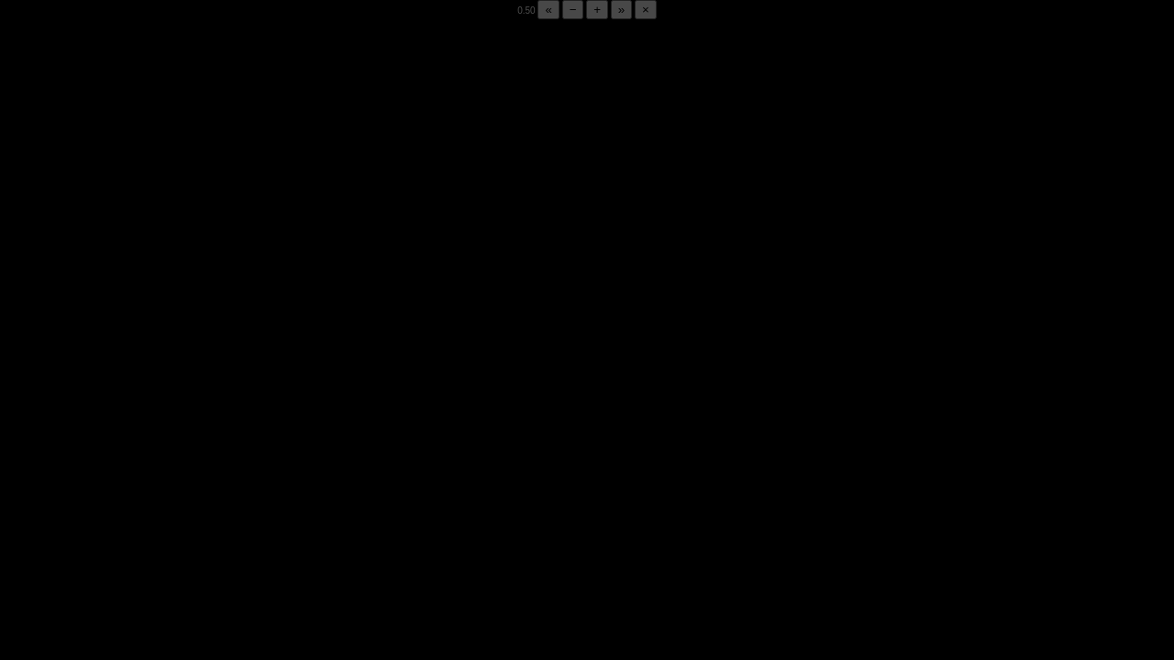
click at [237, 516] on div "05:50 Progress : 0%" at bounding box center [161, 647] width 157 height 5
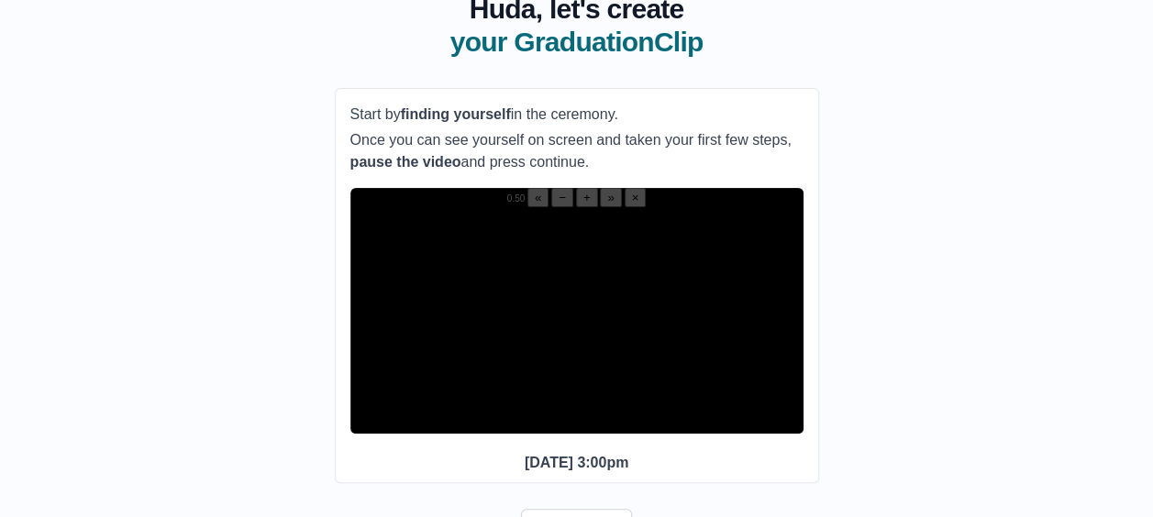
scroll to position [131, 0]
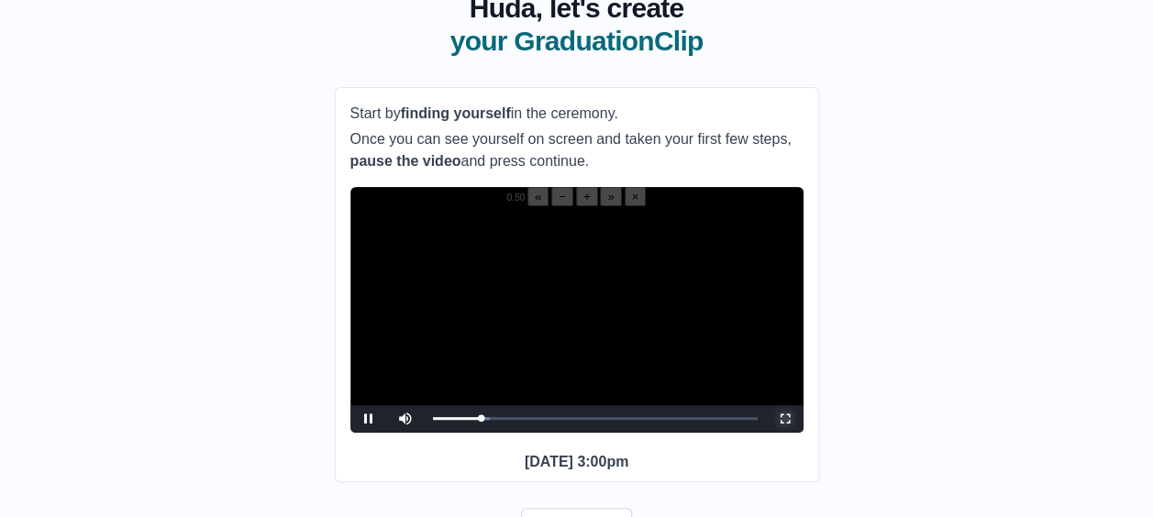
click at [785, 419] on span "Video Player" at bounding box center [785, 419] width 0 height 0
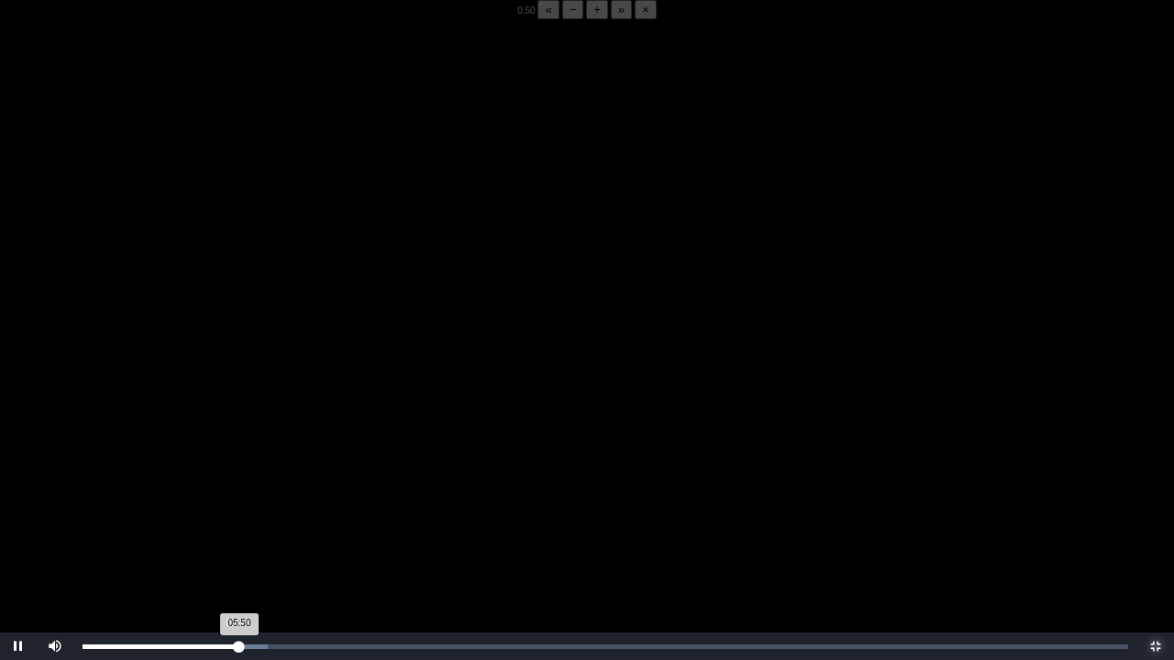
click at [237, 516] on div "05:50 Progress : 0%" at bounding box center [161, 647] width 157 height 5
click at [237, 516] on div "05:44 Progress : 0%" at bounding box center [160, 647] width 154 height 5
click at [239, 516] on div "05:50 Progress : 0%" at bounding box center [161, 647] width 157 height 5
click at [238, 516] on div "05:50 Progress : 0%" at bounding box center [161, 647] width 157 height 5
click at [238, 516] on div "05:48 Progress : 0%" at bounding box center [161, 647] width 156 height 5
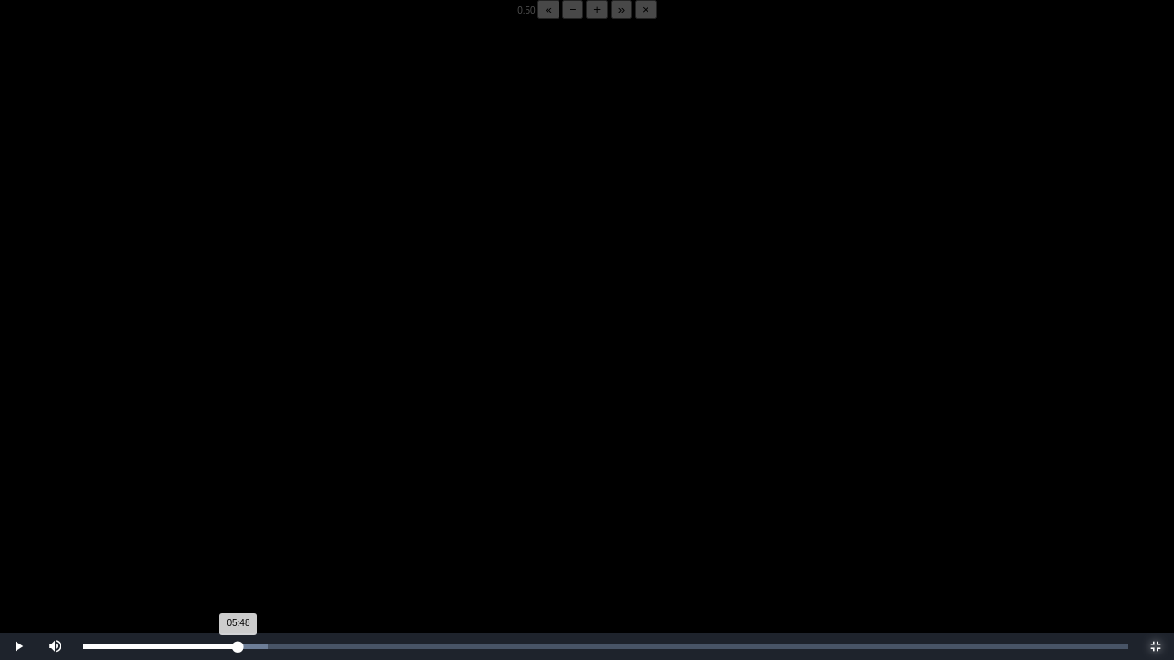
click at [238, 516] on div "05:48 Progress : 0%" at bounding box center [161, 647] width 156 height 5
click at [238, 516] on div "05:49 Progress : 0%" at bounding box center [161, 647] width 157 height 5
click at [237, 516] on div "05:48 Progress : 0%" at bounding box center [161, 647] width 156 height 5
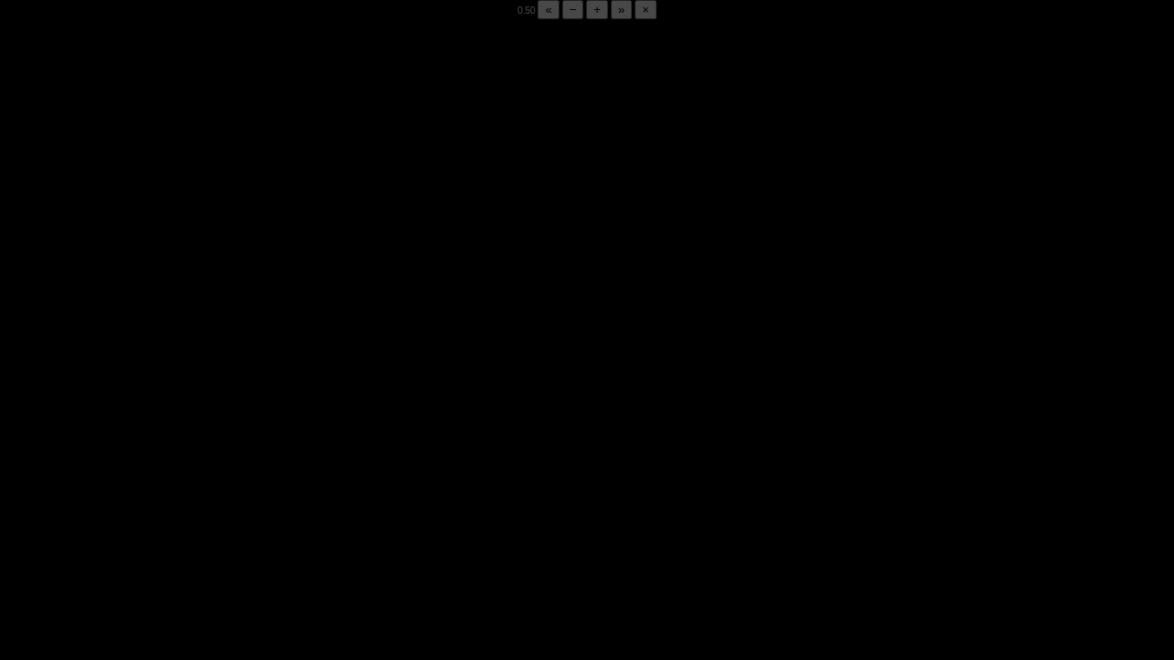
click at [237, 516] on div "05:48 Progress : 0%" at bounding box center [161, 647] width 156 height 5
click at [237, 516] on div "05:50 Progress : 0%" at bounding box center [161, 647] width 157 height 5
click at [237, 516] on div "05:49 Progress : 0%" at bounding box center [161, 647] width 156 height 5
click at [237, 516] on div "05:48 Progress : 0%" at bounding box center [161, 647] width 156 height 5
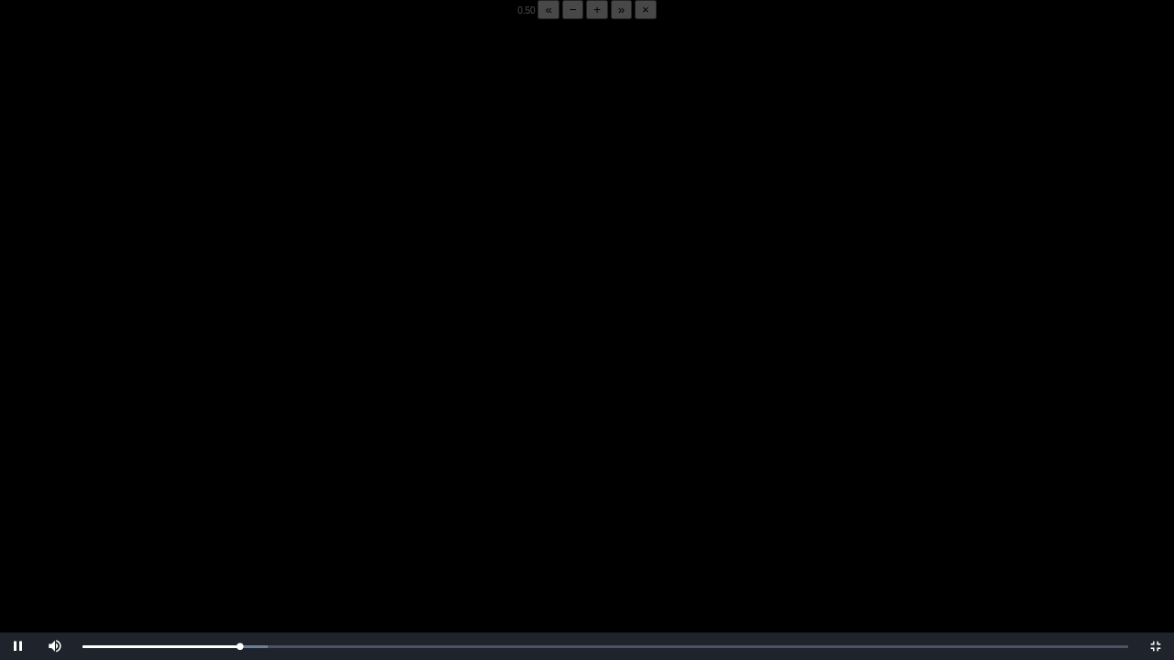
click at [227, 516] on video "Video Player" at bounding box center [587, 349] width 1174 height 660
click at [239, 516] on div "05:51 Progress : 0%" at bounding box center [161, 647] width 157 height 5
click at [245, 516] on video "Video Player" at bounding box center [587, 349] width 1174 height 660
click at [242, 516] on video "Video Player" at bounding box center [587, 349] width 1174 height 660
click at [282, 516] on video "Video Player" at bounding box center [587, 349] width 1174 height 660
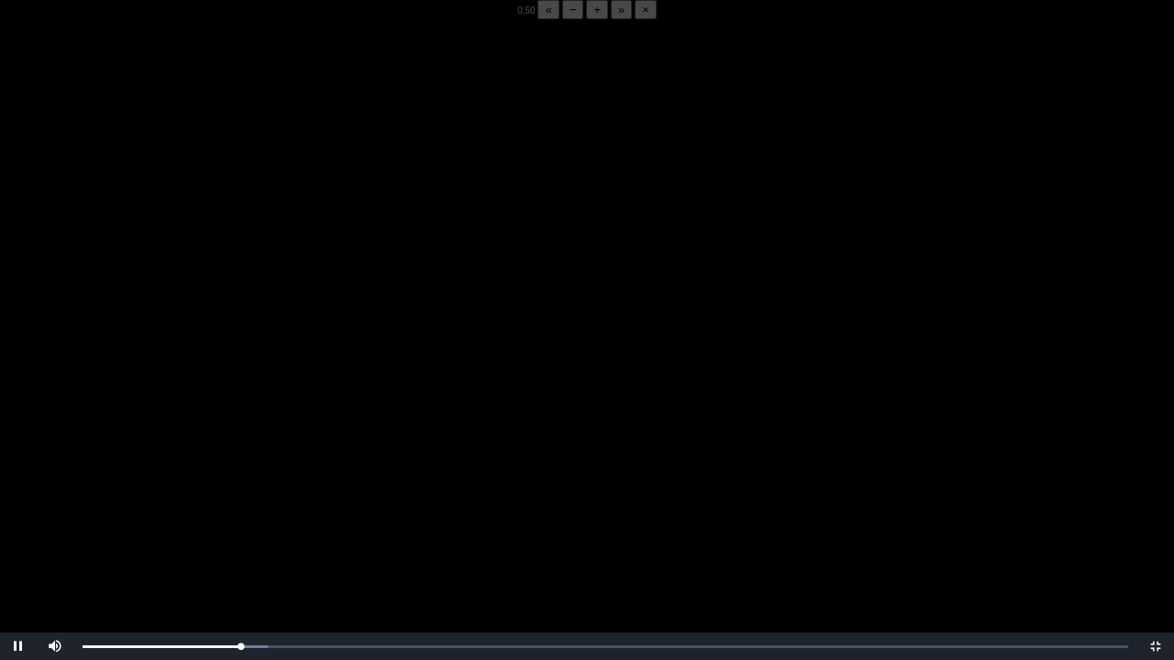
click at [282, 516] on video "Video Player" at bounding box center [587, 349] width 1174 height 660
click at [239, 516] on div "05:54 Progress : 0%" at bounding box center [162, 647] width 159 height 5
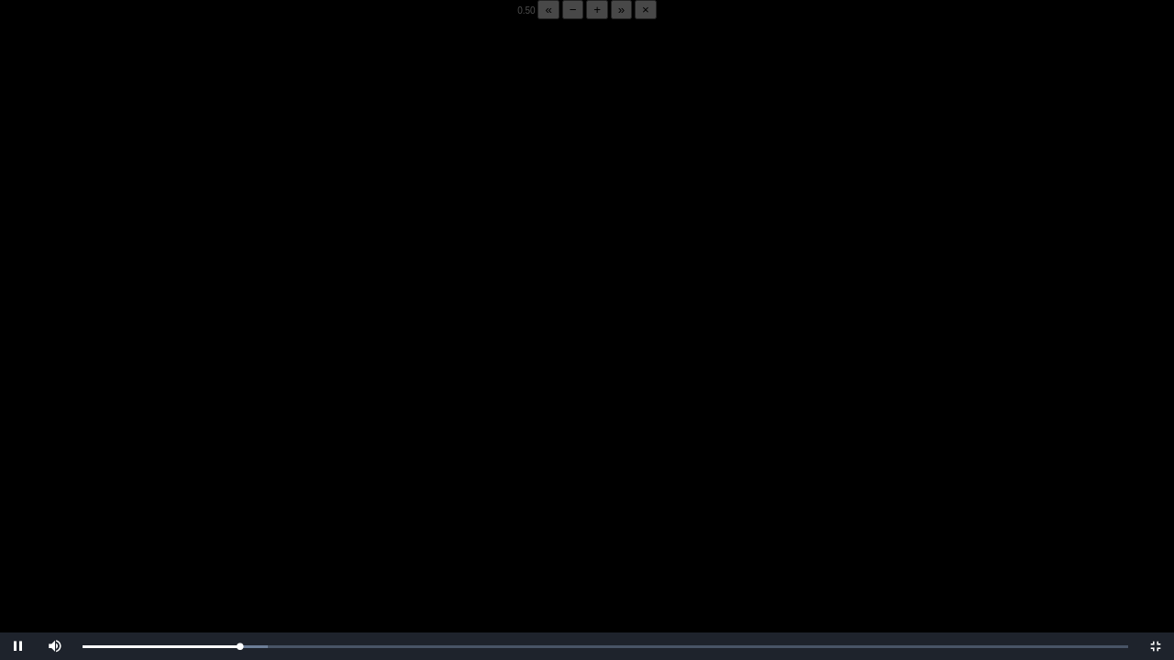
click at [586, 19] on button "+" at bounding box center [597, 9] width 22 height 19
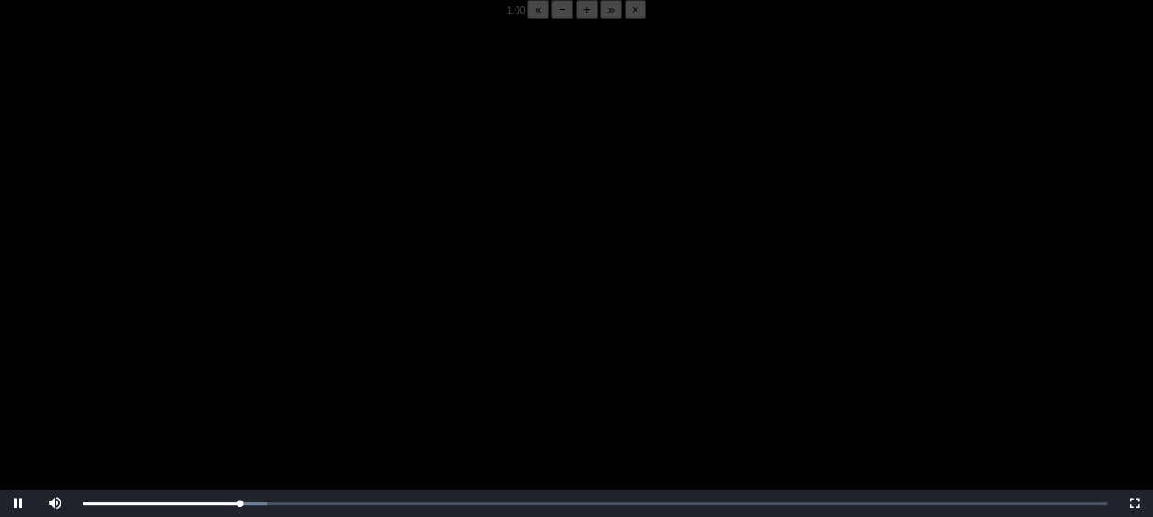
scroll to position [103, 0]
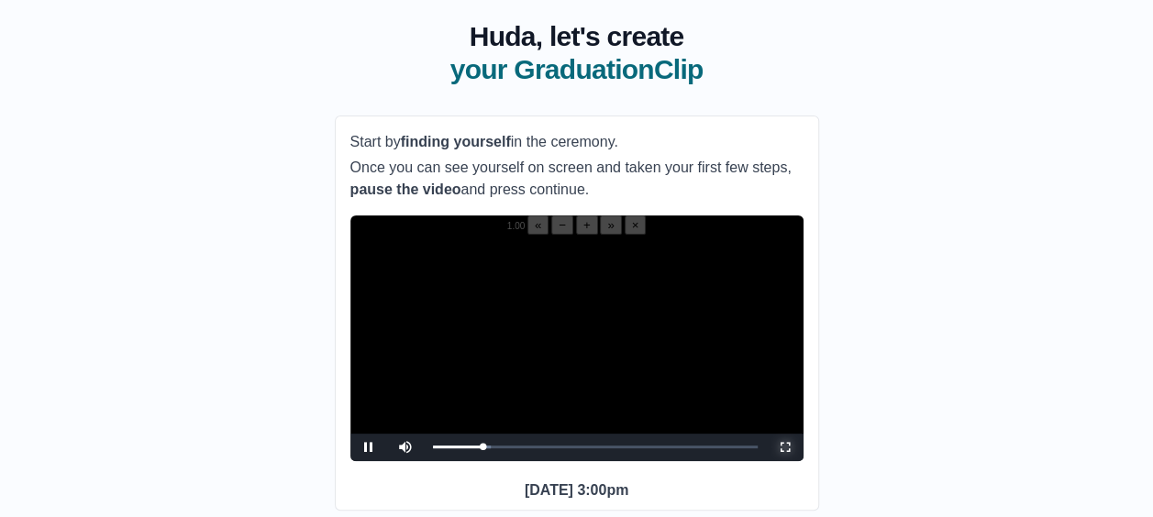
click at [785, 448] on span "Video Player" at bounding box center [785, 448] width 0 height 0
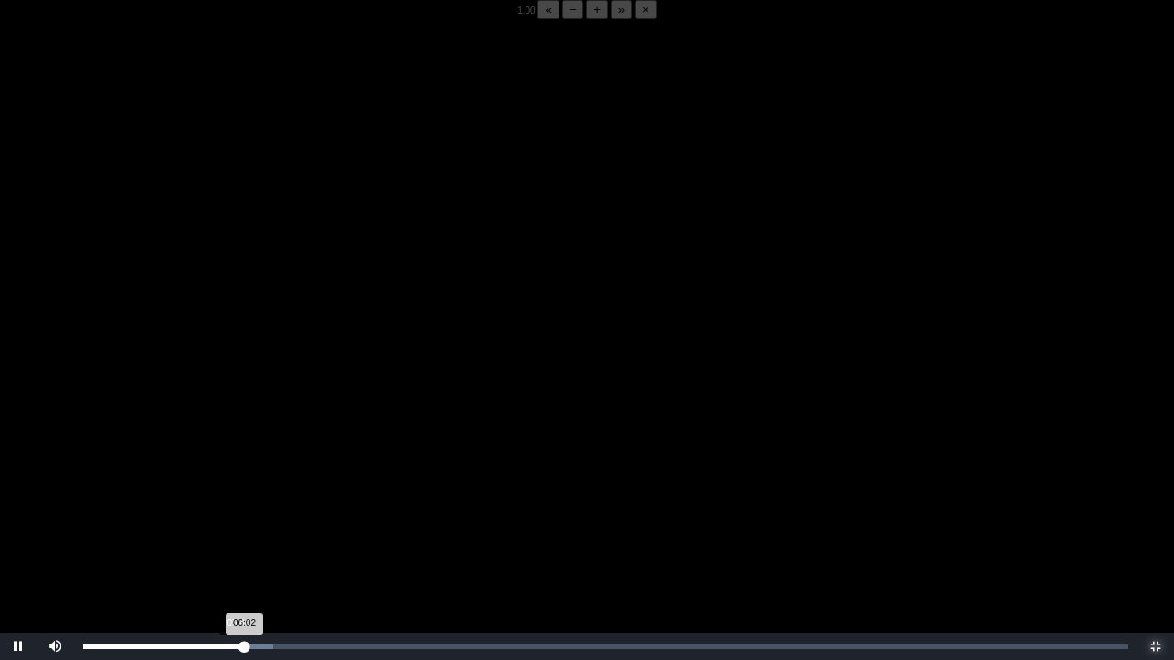
click at [237, 516] on div "06:02 Progress : 0%" at bounding box center [163, 647] width 161 height 5
click at [230, 516] on div "05:45 Progress : 0%" at bounding box center [160, 647] width 154 height 5
click at [233, 516] on div "05:36 Progress : 0%" at bounding box center [158, 647] width 150 height 5
click at [234, 516] on div "05:37 Progress : 0%" at bounding box center [158, 647] width 151 height 5
click at [238, 516] on div "05:46 Progress : 0%" at bounding box center [162, 647] width 158 height 5
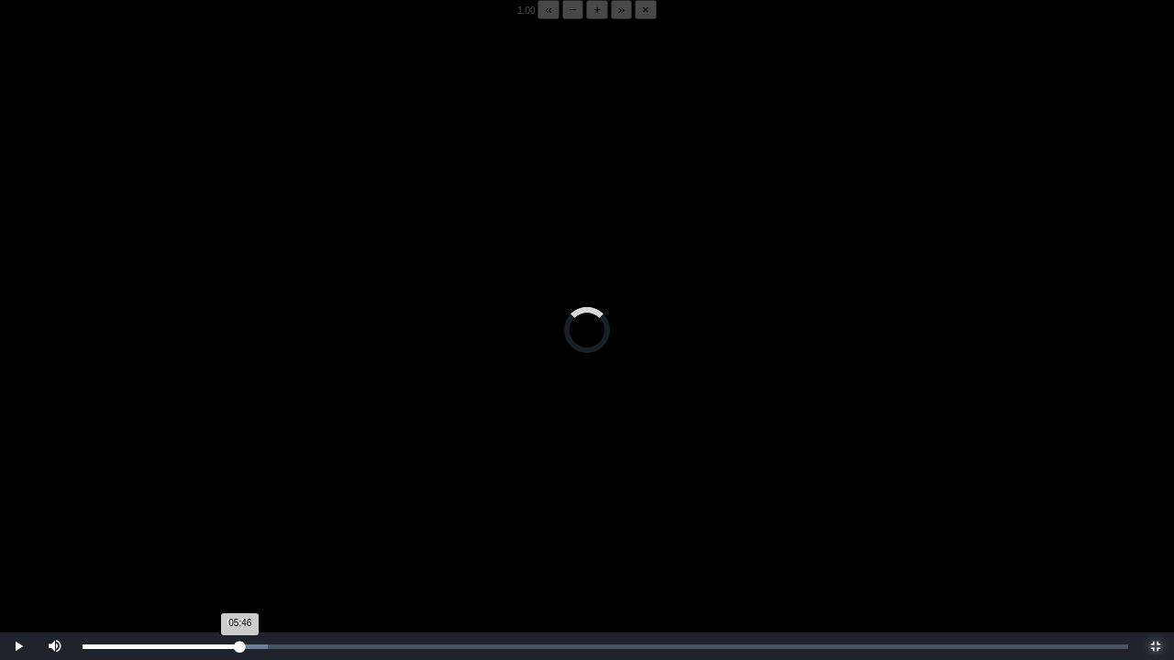
click at [238, 516] on div "05:46 Progress : 0%" at bounding box center [162, 647] width 158 height 5
click at [239, 516] on div "05:51 Progress : 0%" at bounding box center [161, 647] width 157 height 5
click at [238, 516] on div "05:53 Progress : 0%" at bounding box center [162, 647] width 158 height 5
click at [238, 516] on div "05:51 Progress : 0%" at bounding box center [161, 647] width 157 height 5
click at [235, 516] on video "Video Player" at bounding box center [587, 349] width 1174 height 660
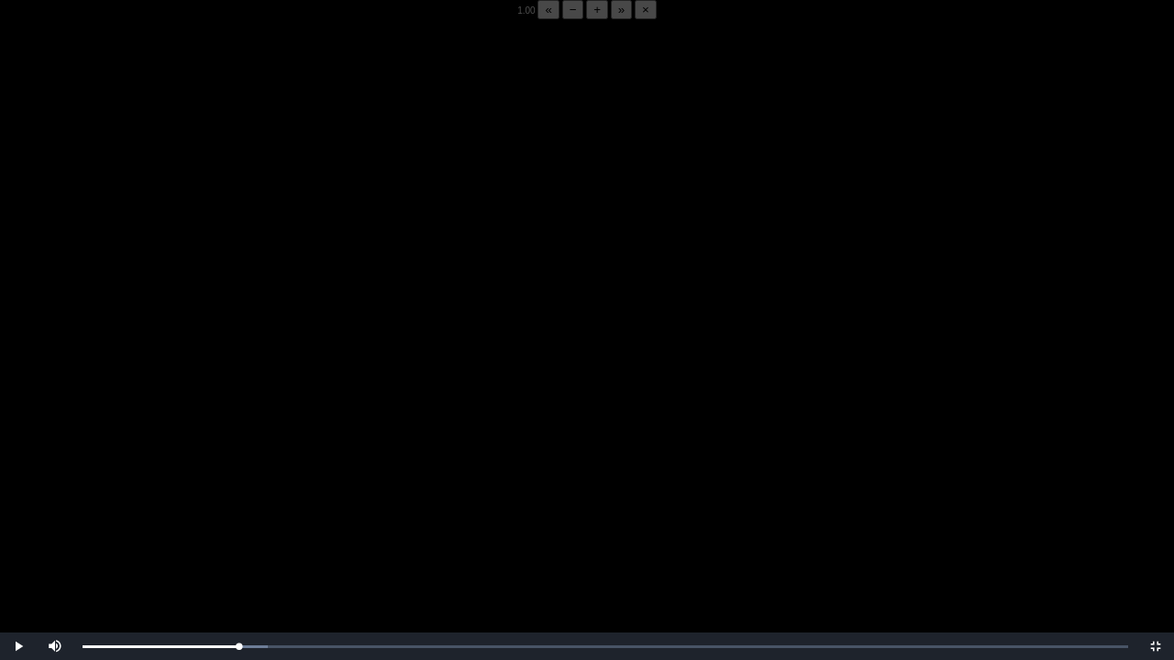
click at [241, 516] on video "Video Player" at bounding box center [587, 349] width 1174 height 660
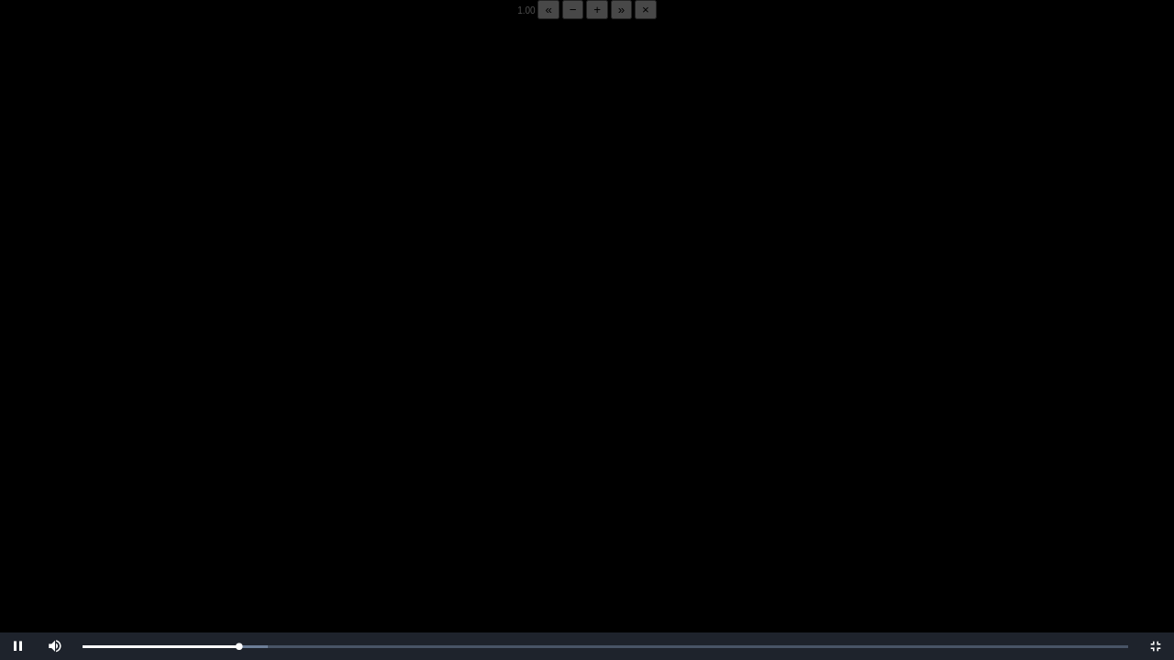
click at [241, 516] on video "Video Player" at bounding box center [587, 349] width 1174 height 660
click at [237, 516] on div "05:44 Progress : 0%" at bounding box center [161, 647] width 157 height 5
click at [270, 514] on video "Video Player" at bounding box center [587, 349] width 1174 height 660
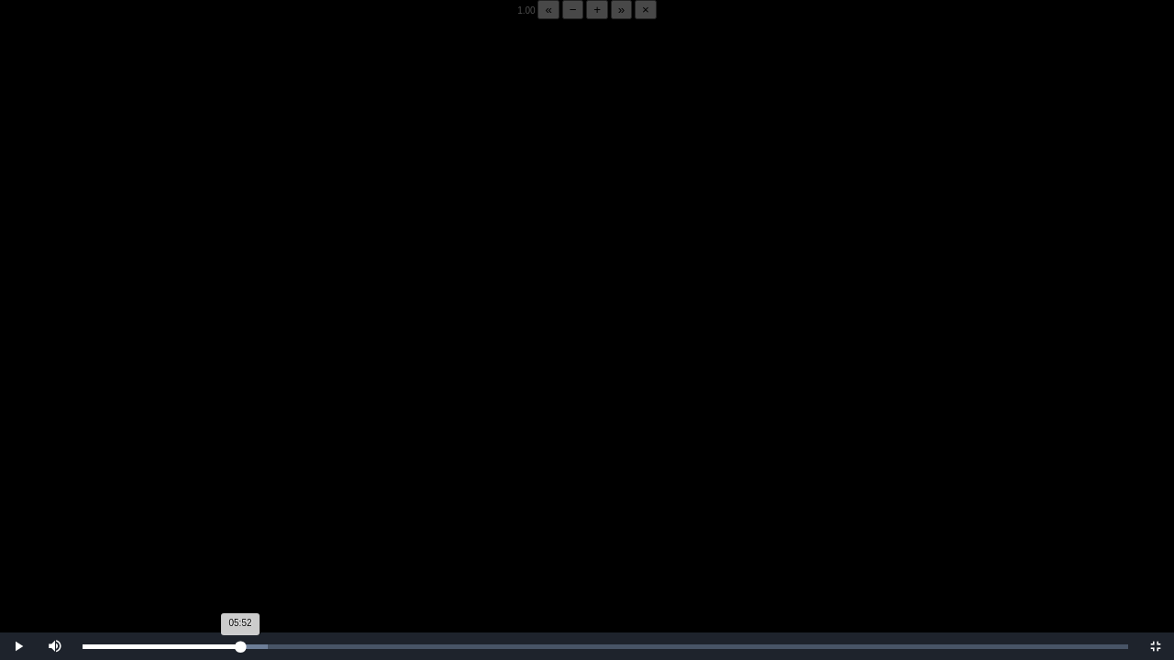
click at [240, 516] on div "05:52 Progress : 0%" at bounding box center [162, 647] width 158 height 5
click at [236, 516] on div "05:53 Progress : 0%" at bounding box center [162, 647] width 158 height 5
click at [239, 516] on div "05:50 Progress : 0%" at bounding box center [161, 647] width 157 height 5
click at [238, 516] on div "05:51 Progress : 0%" at bounding box center [161, 647] width 157 height 5
click at [238, 516] on div "05:52 Progress : 0%" at bounding box center [162, 647] width 158 height 5
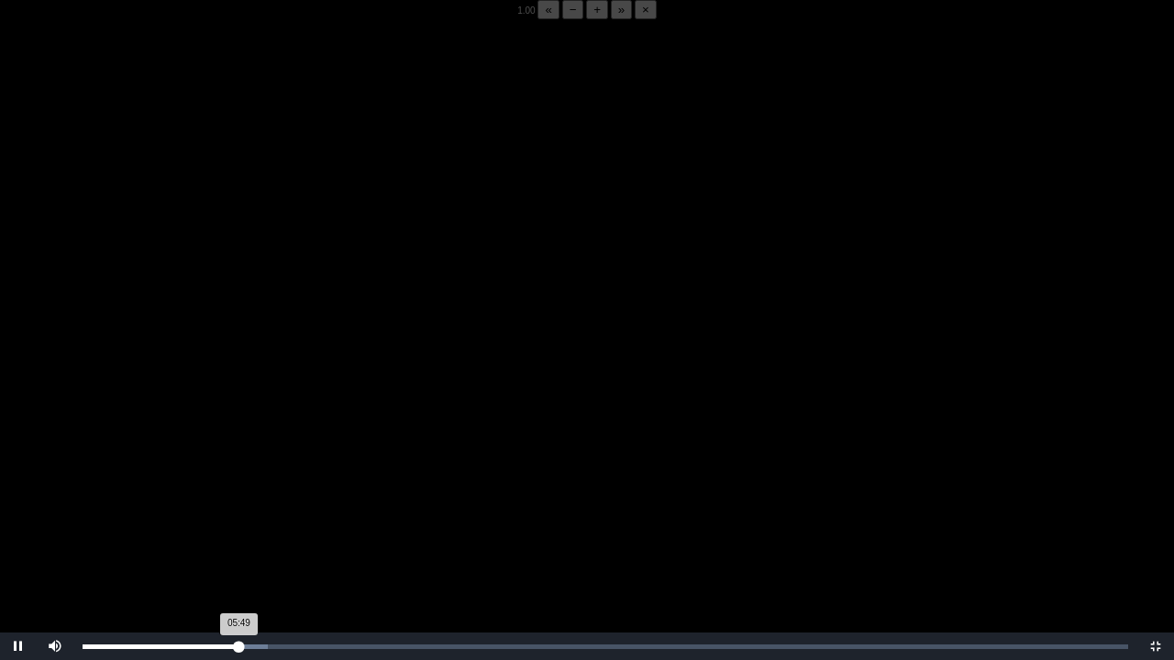
click at [238, 516] on div "05:49 Progress : 0%" at bounding box center [161, 647] width 156 height 5
click at [249, 516] on video "Video Player" at bounding box center [587, 349] width 1174 height 660
click at [256, 516] on video "Video Player" at bounding box center [587, 349] width 1174 height 660
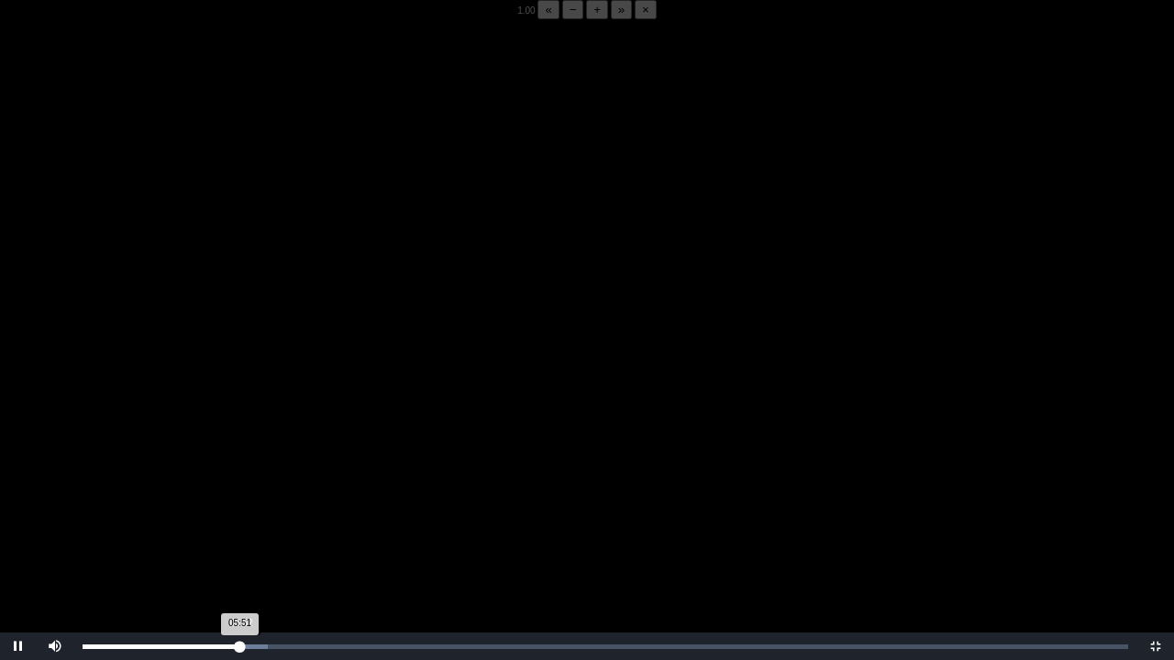
click at [240, 516] on div "05:51 Progress : 0%" at bounding box center [162, 647] width 158 height 5
click at [239, 516] on div "05:53 Progress : 0%" at bounding box center [162, 647] width 158 height 5
click at [237, 516] on div "05:44 Progress : 0%" at bounding box center [160, 647] width 154 height 5
click at [276, 516] on video "Video Player" at bounding box center [587, 349] width 1174 height 660
click at [252, 508] on video "Video Player" at bounding box center [587, 349] width 1174 height 660
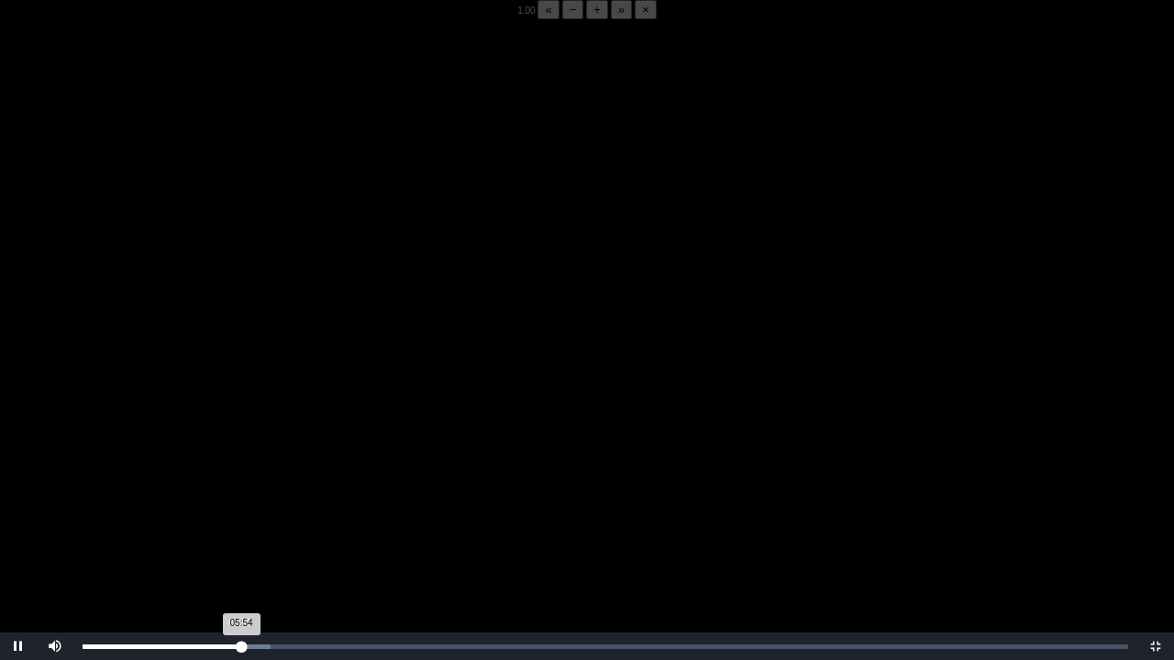
click at [238, 516] on div "05:54 Progress : 0%" at bounding box center [162, 647] width 159 height 5
click at [238, 516] on div "05:53 Progress : 0%" at bounding box center [162, 647] width 158 height 5
click at [238, 516] on div "05:50 Progress : 0%" at bounding box center [161, 647] width 157 height 5
click at [235, 516] on div "Loaded : 0% 05:40 05:40 Progress : 0%" at bounding box center [605, 647] width 1064 height 28
click at [309, 501] on video "Video Player" at bounding box center [587, 349] width 1174 height 660
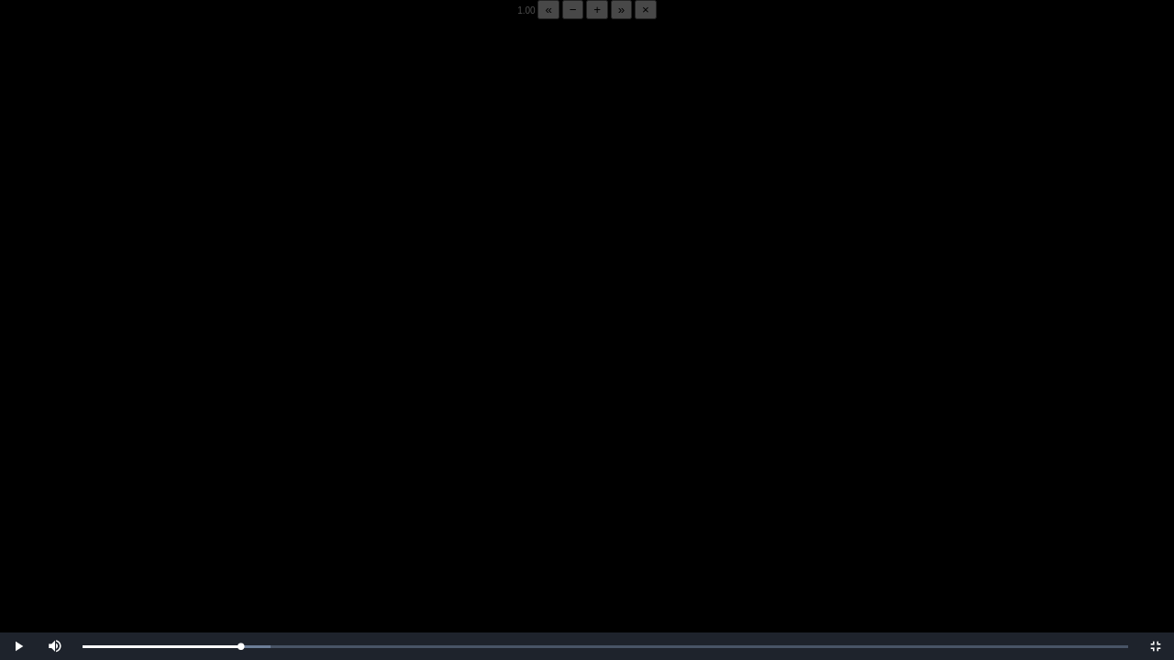
click at [221, 509] on video "Video Player" at bounding box center [587, 349] width 1174 height 660
click at [247, 497] on video "Video Player" at bounding box center [587, 349] width 1174 height 660
